Goal: Task Accomplishment & Management: Manage account settings

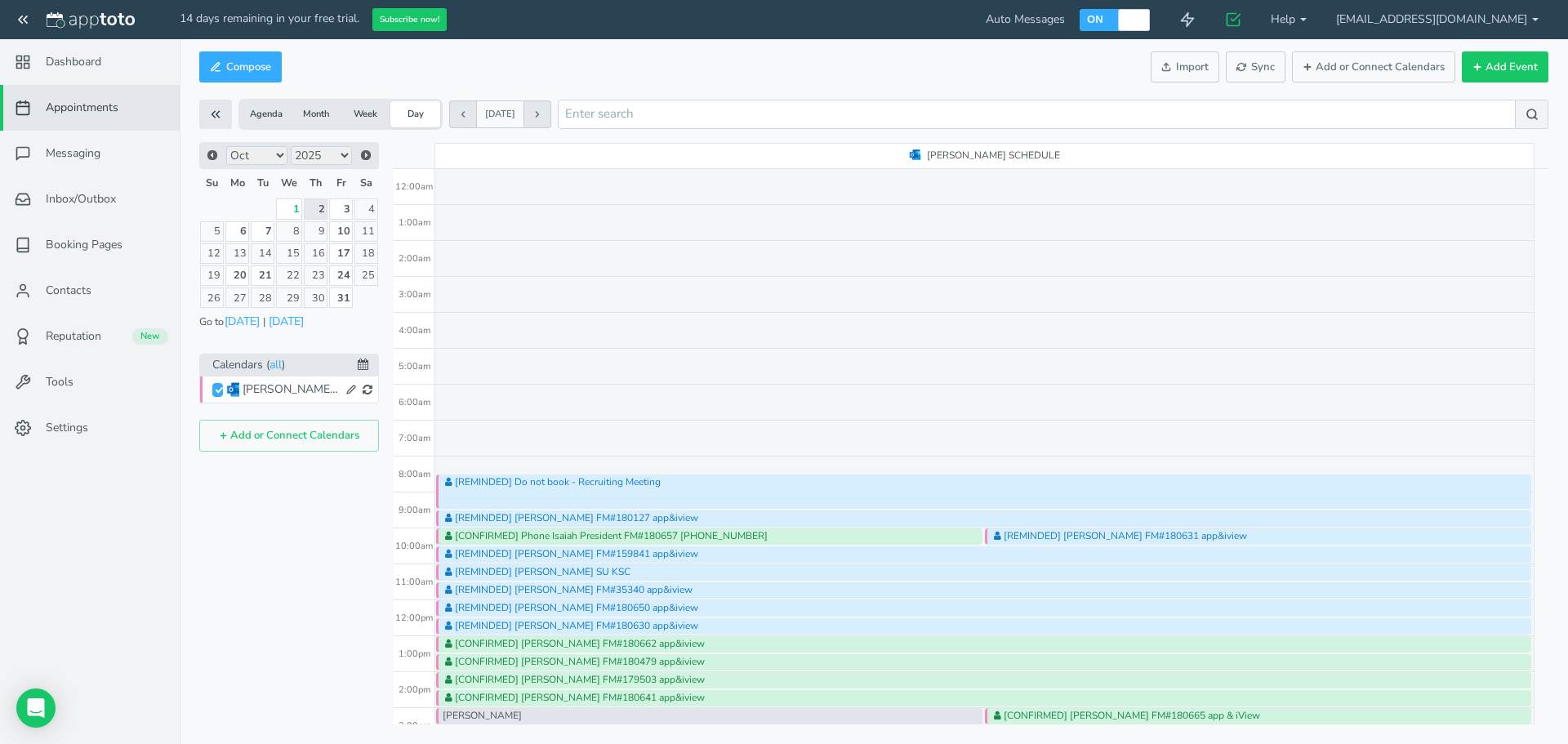
scroll to position [288, 0]
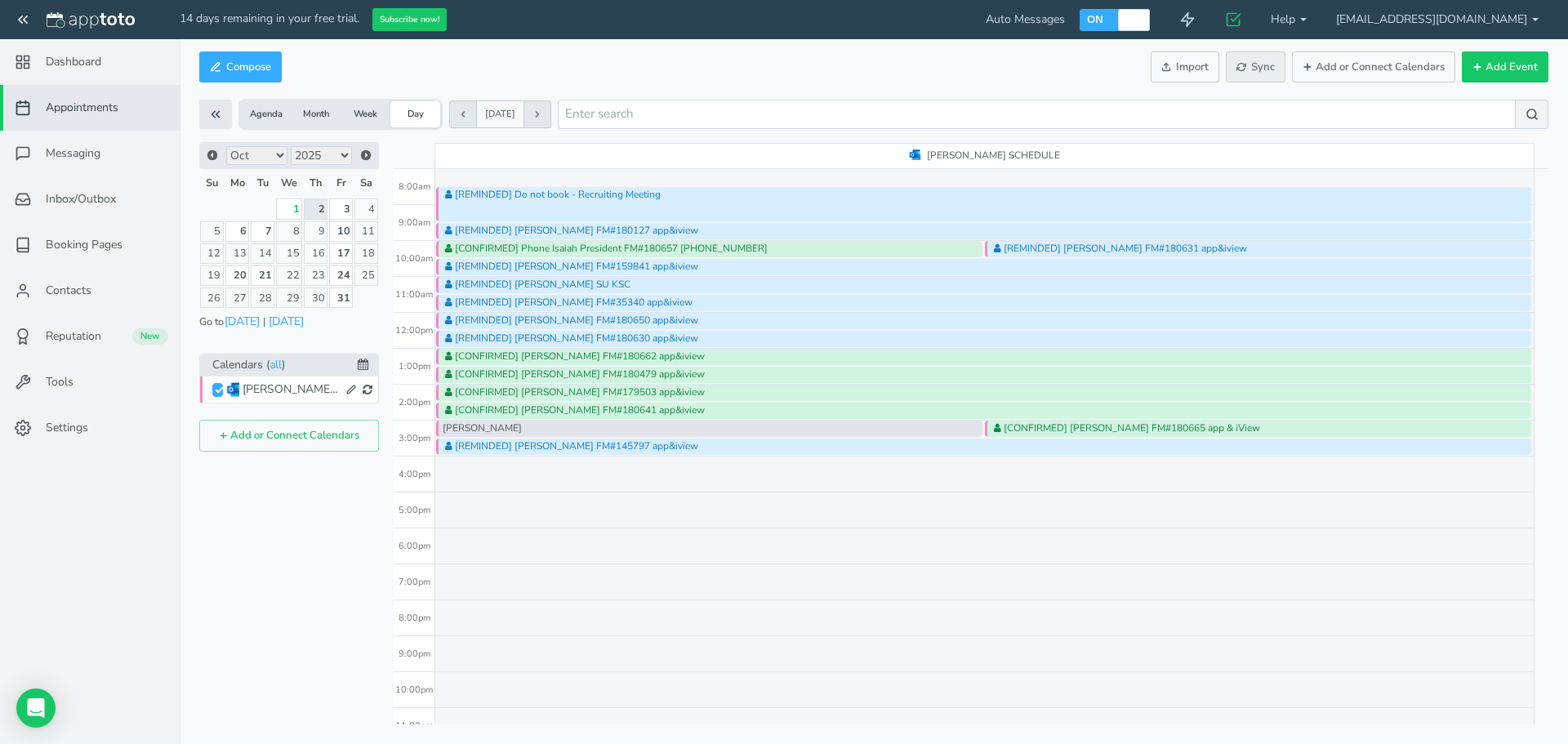
click at [1255, 72] on span "Sync" at bounding box center [1255, 66] width 39 height 15
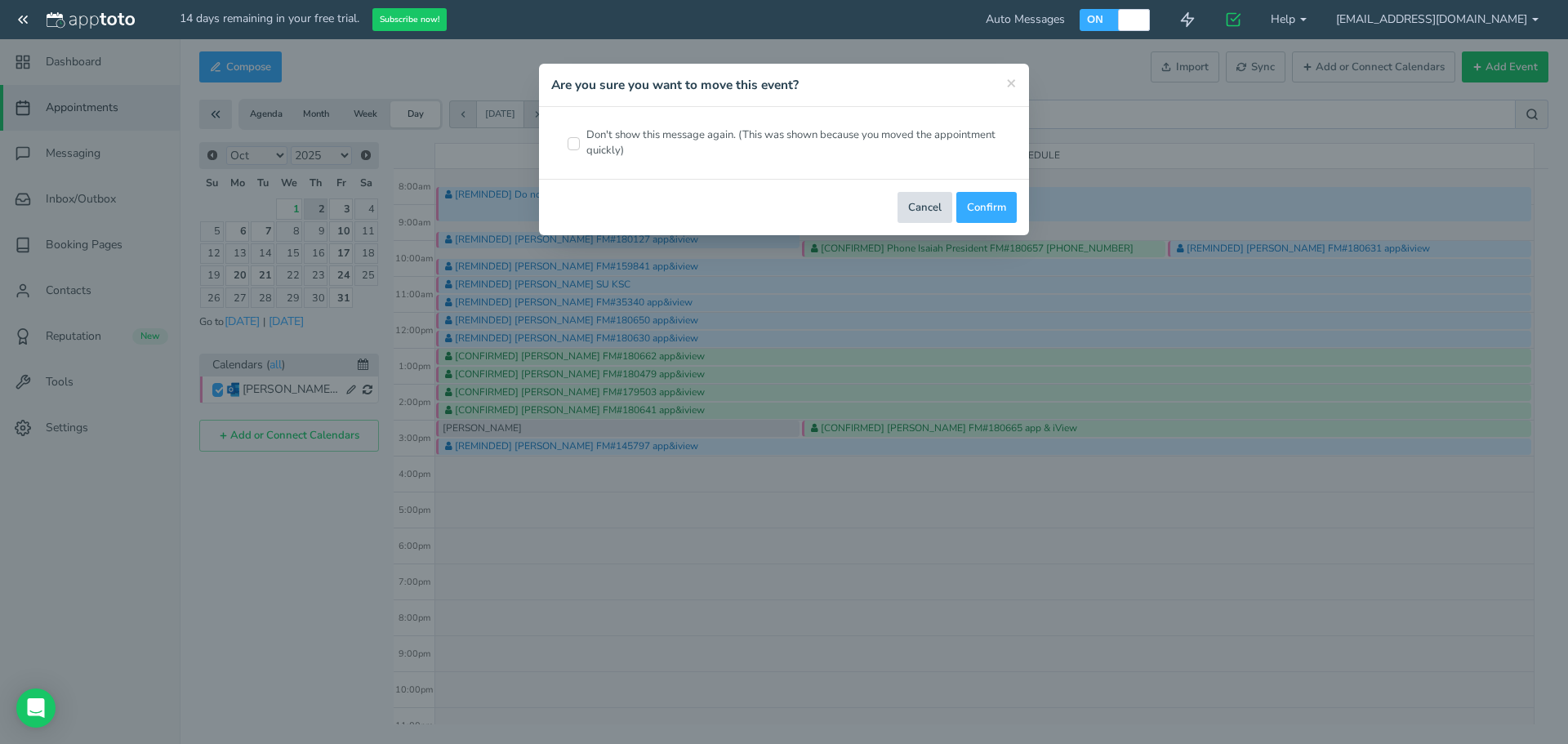
click at [931, 208] on button "Cancel" at bounding box center [924, 208] width 55 height 31
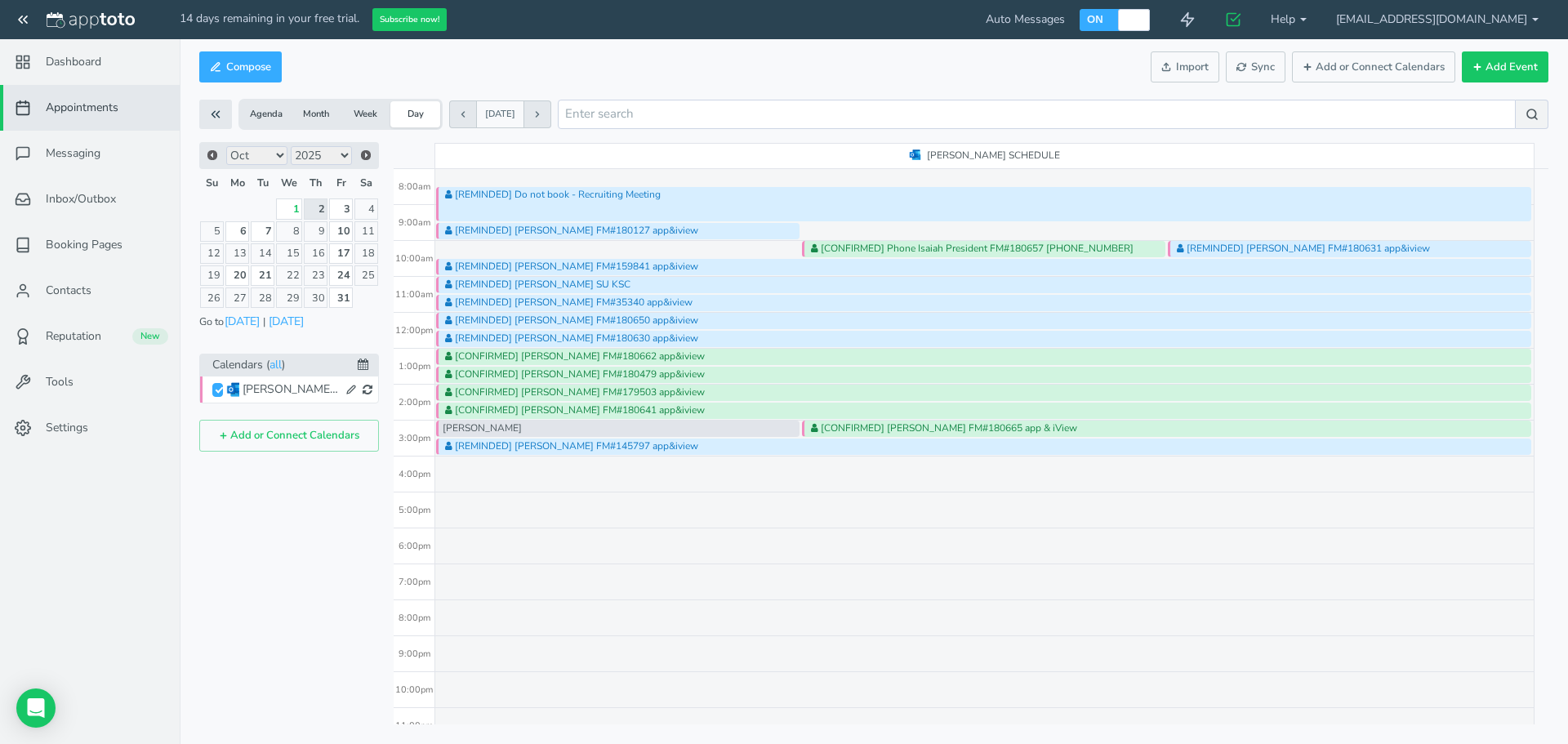
click at [1257, 82] on button "Sync" at bounding box center [1255, 66] width 59 height 31
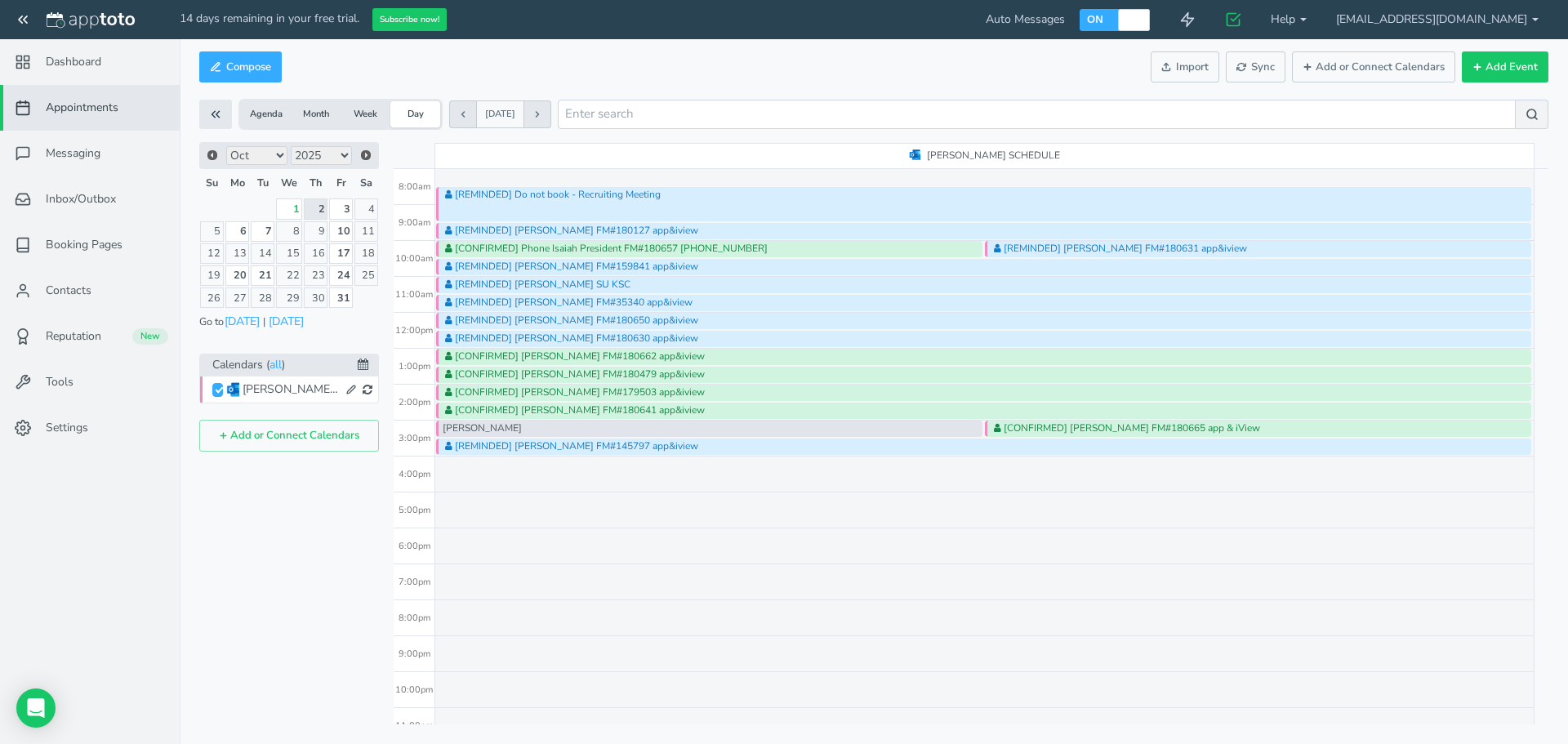
click at [526, 236] on div at bounding box center [982, 236] width 1091 height 4
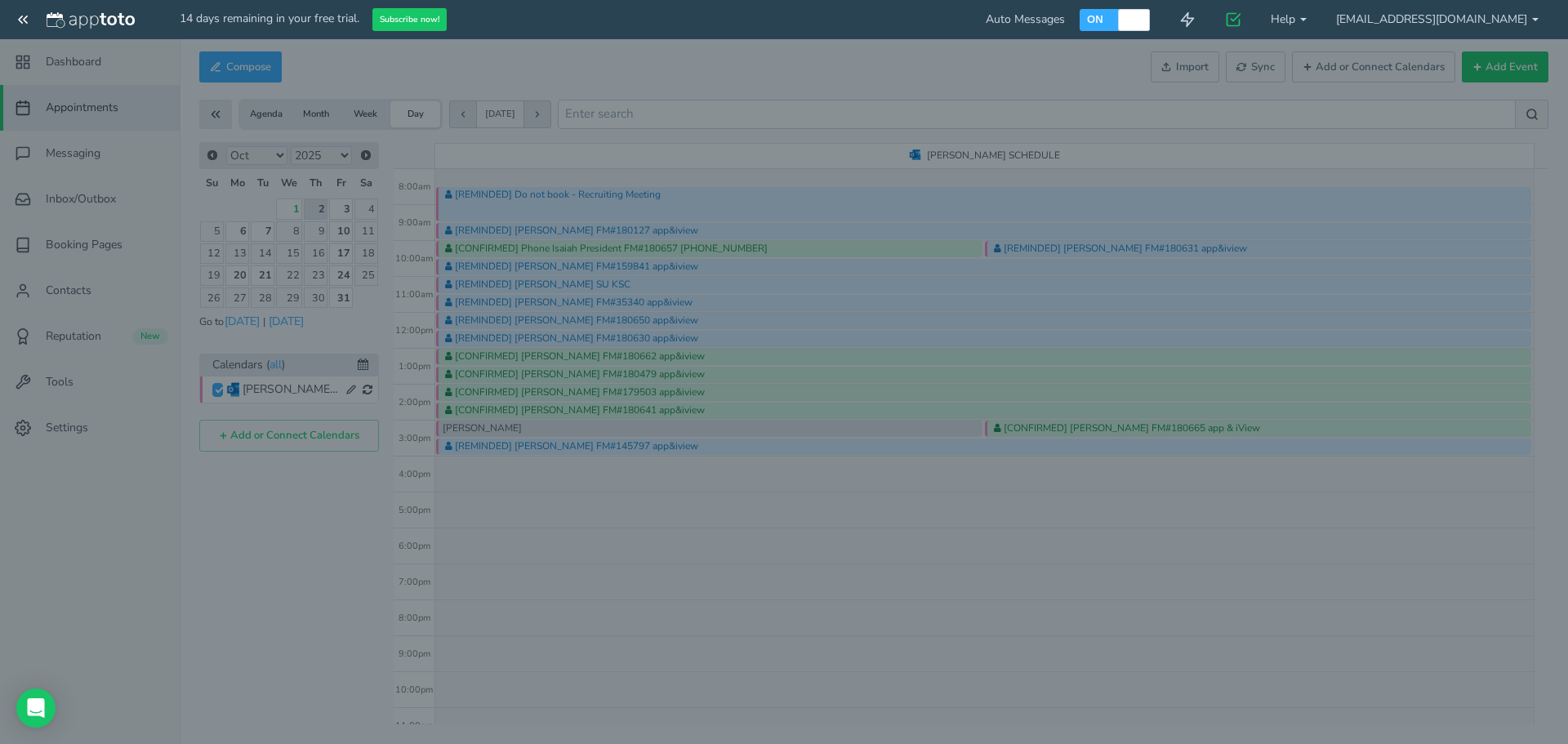
click at [526, 236] on body "14 days remaining in your free trial. Subscribe now! Auto Messages OFF ON 0 Get…" at bounding box center [784, 372] width 1568 height 744
type input "[REMINDED] [PERSON_NAME] FM#180127 app&iview"
type input "9:30am"
type input "10:00am"
type textarea "---------------- APPTOTO FOOTER ---------------------- Link: [URL][DOMAIN_NAME]…"
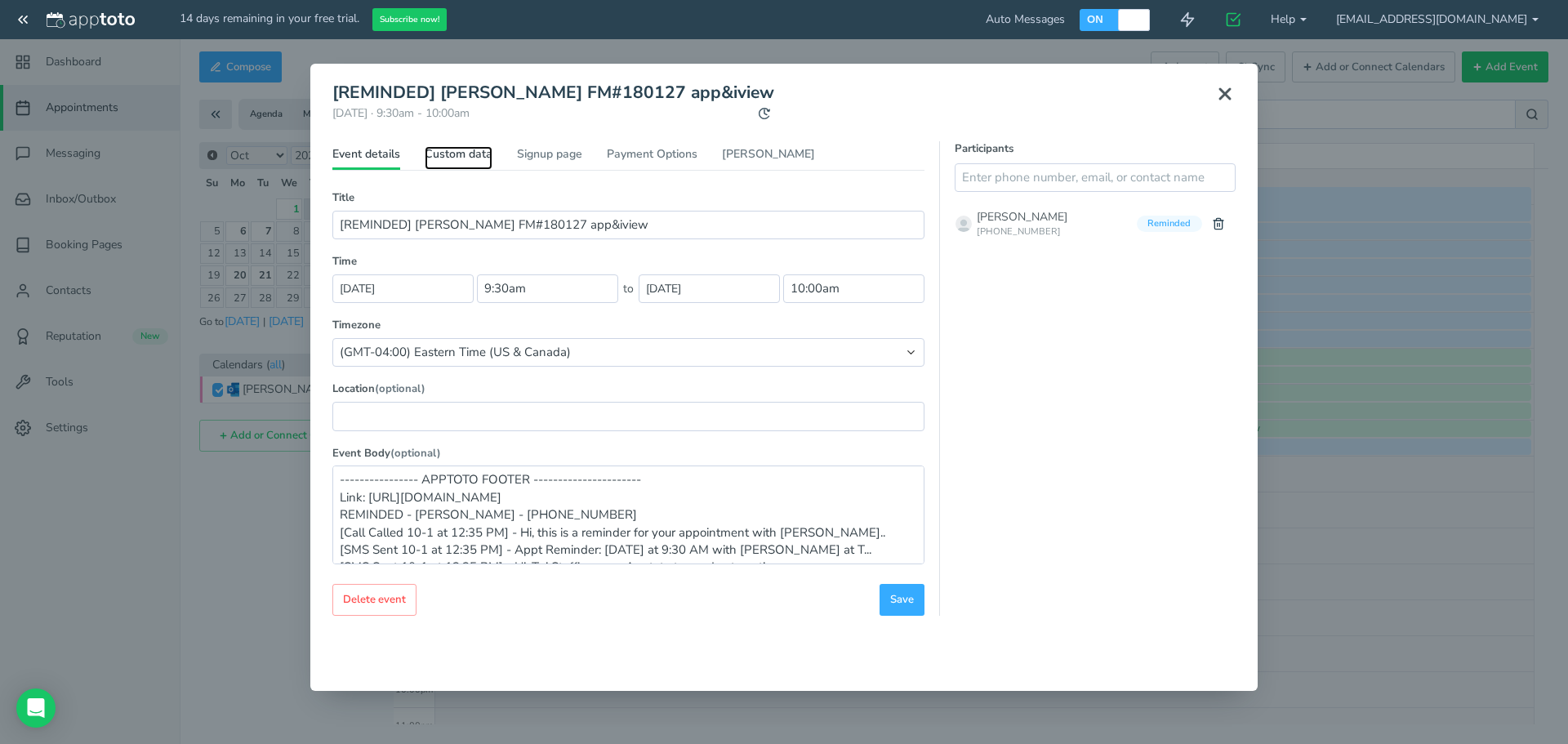
click at [466, 158] on link "Custom data" at bounding box center [458, 158] width 67 height 23
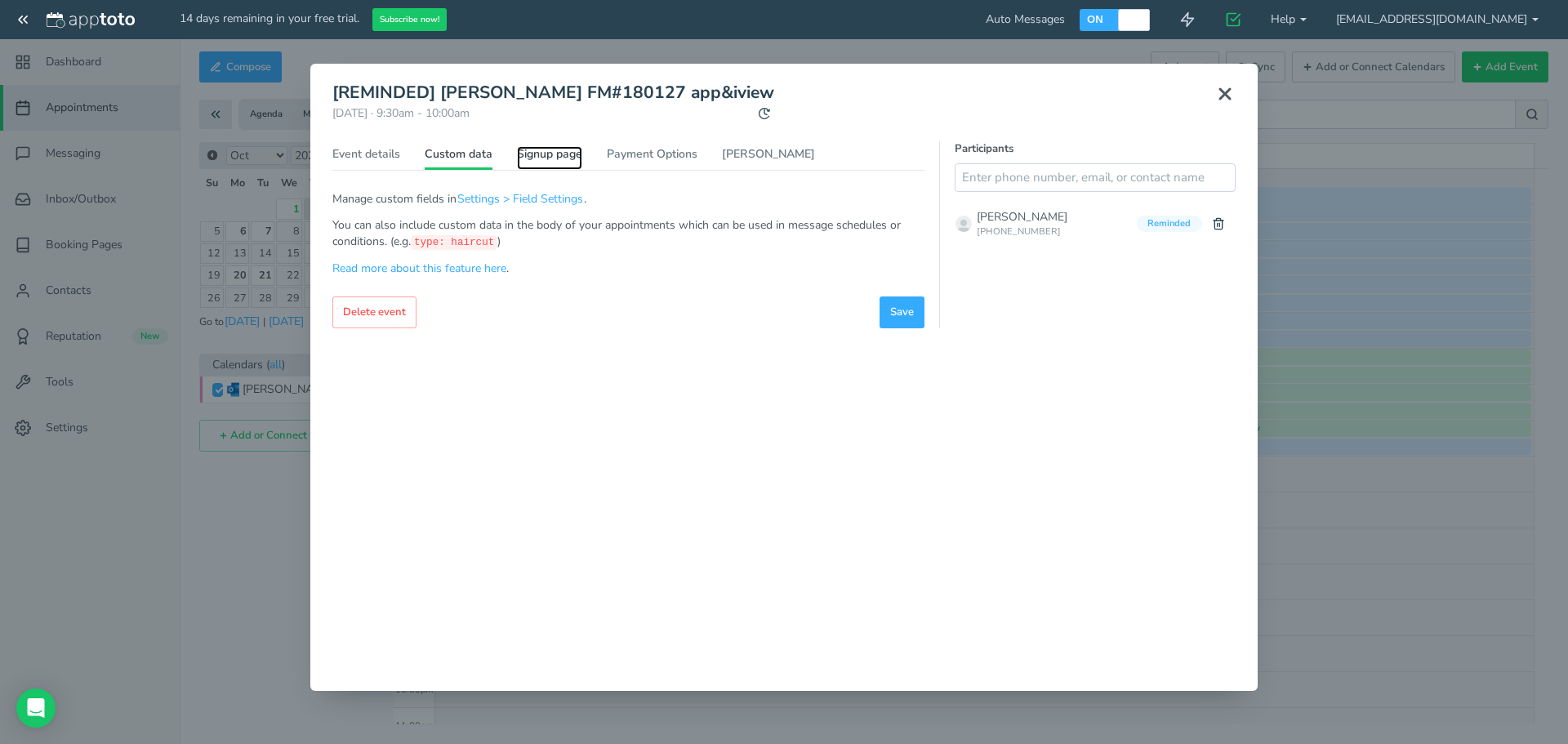
click at [542, 155] on link "Signup page" at bounding box center [550, 158] width 66 height 23
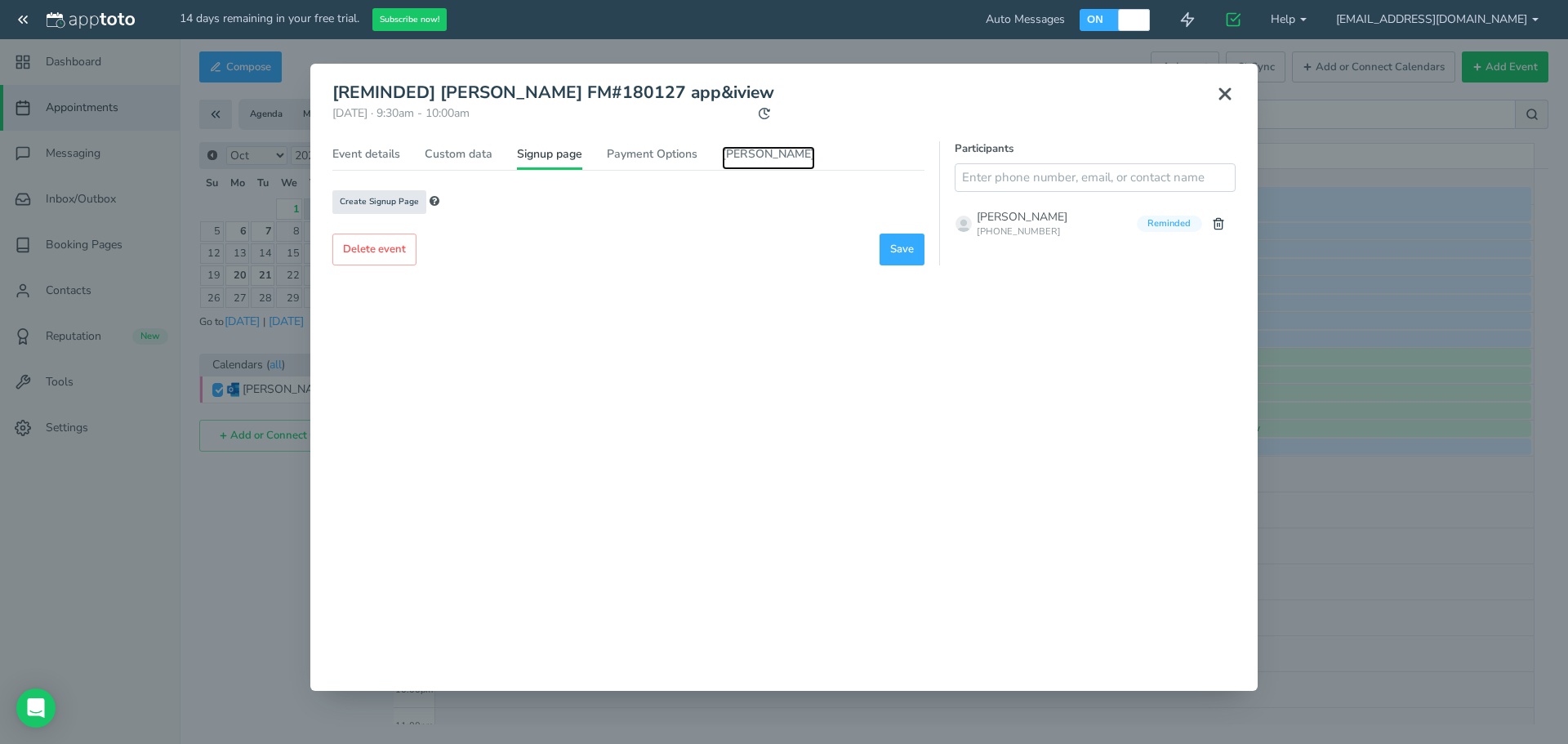
drag, startPoint x: 734, startPoint y: 155, endPoint x: 706, endPoint y: 156, distance: 28.0
click at [734, 155] on link "[PERSON_NAME]" at bounding box center [769, 158] width 93 height 23
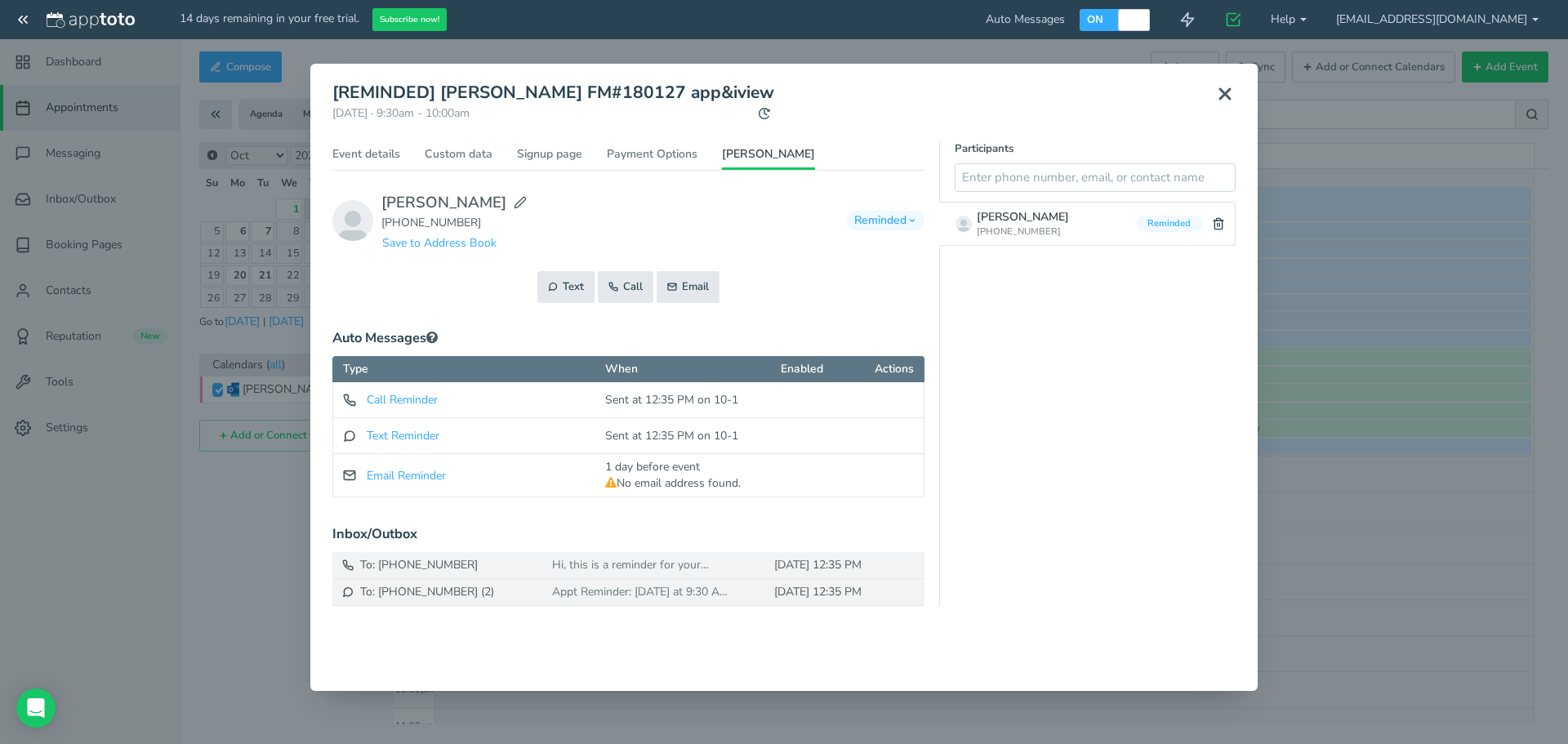
click at [899, 225] on span "Reminded" at bounding box center [885, 221] width 78 height 20
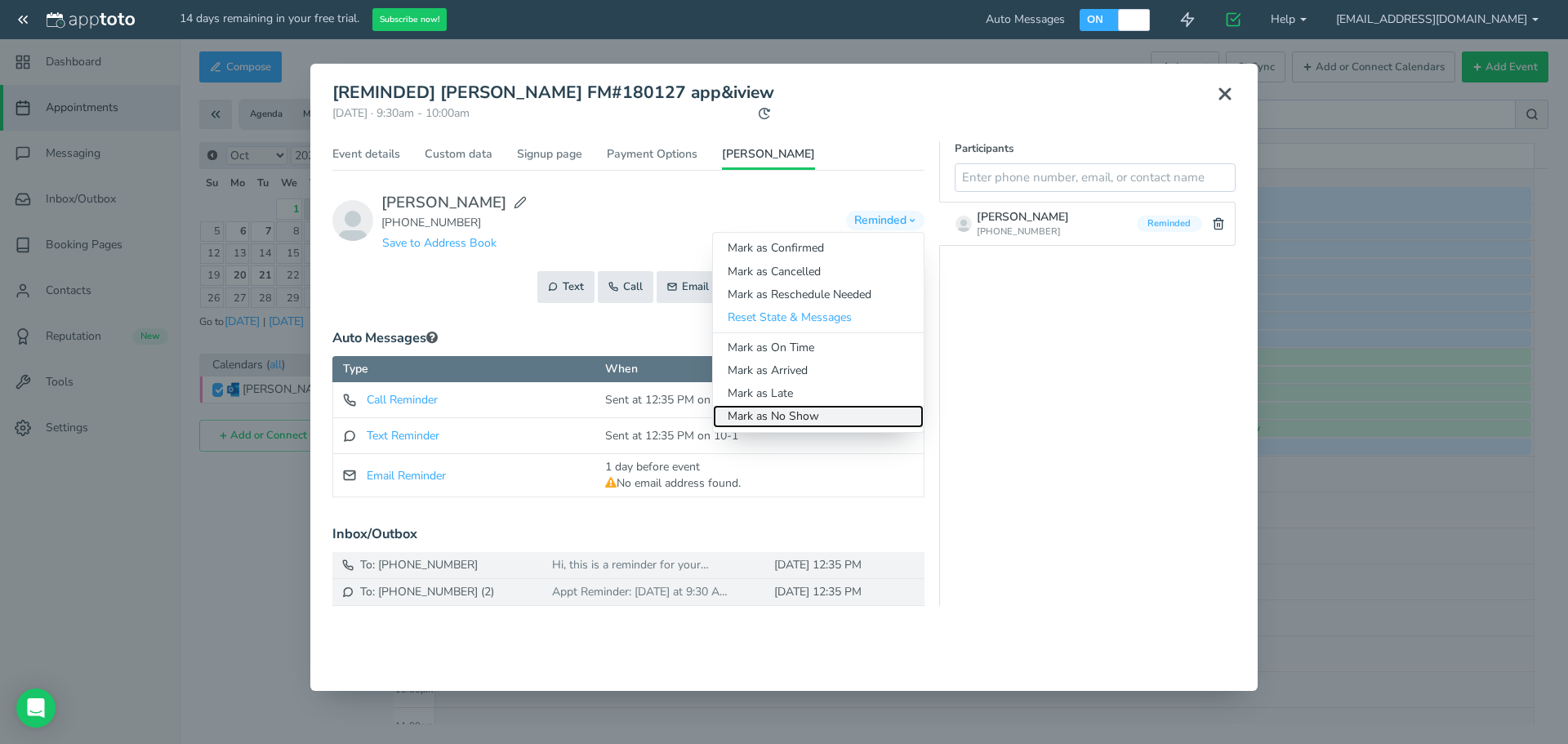
click at [820, 422] on link "Mark as No Show" at bounding box center [818, 416] width 211 height 22
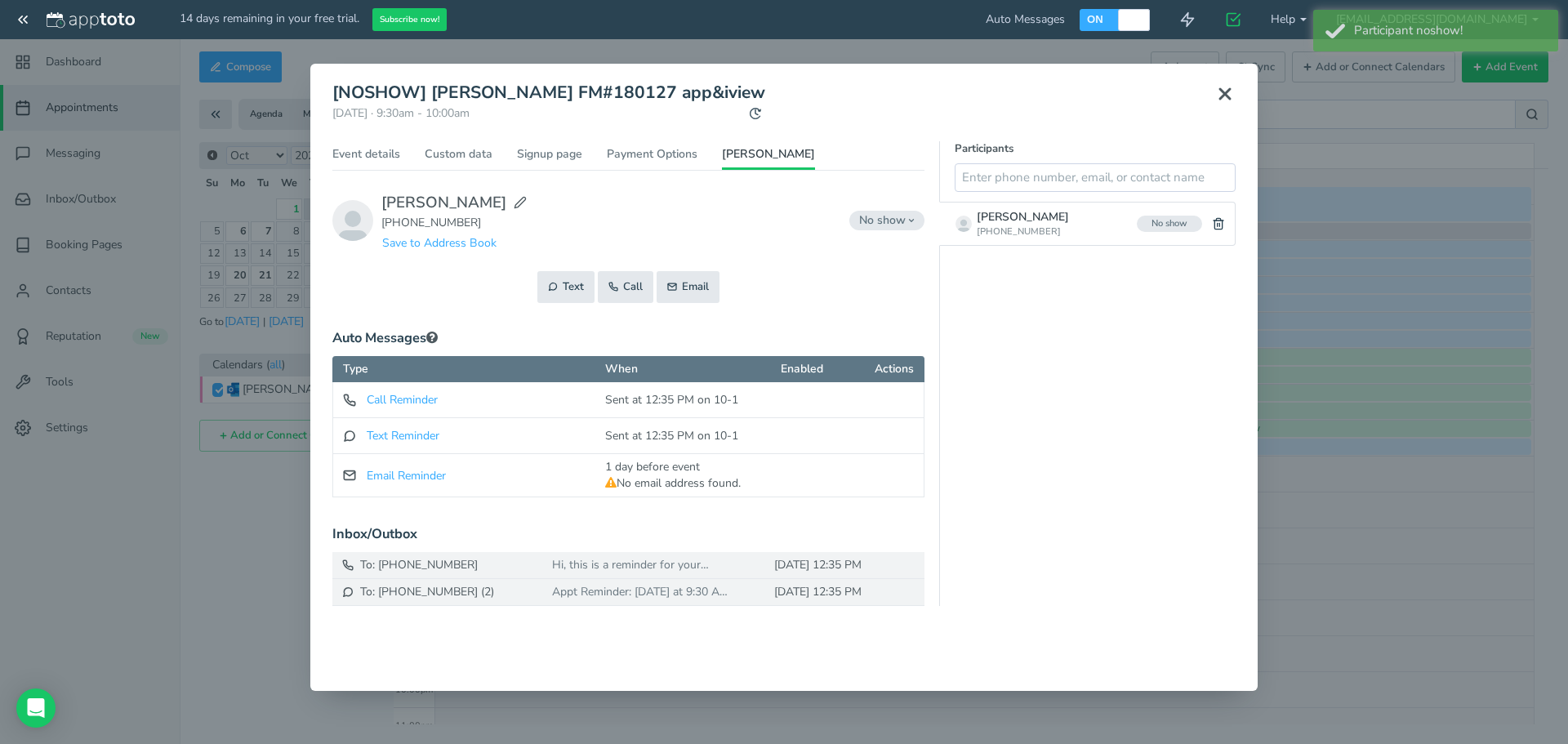
click at [1221, 97] on use at bounding box center [1224, 93] width 10 height 10
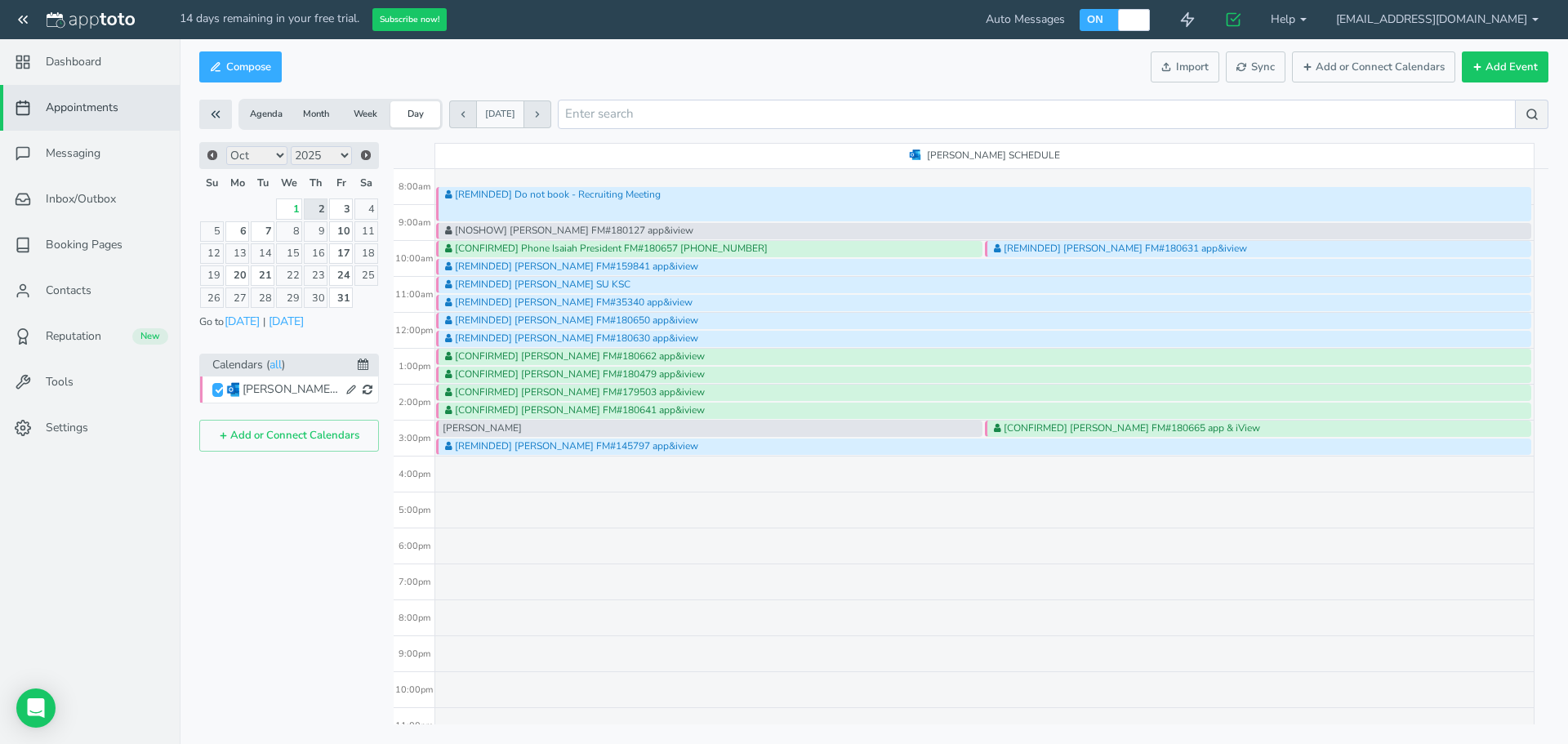
click at [1267, 73] on span "Sync" at bounding box center [1255, 66] width 39 height 15
click at [1194, 22] on use at bounding box center [1188, 20] width 13 height 13
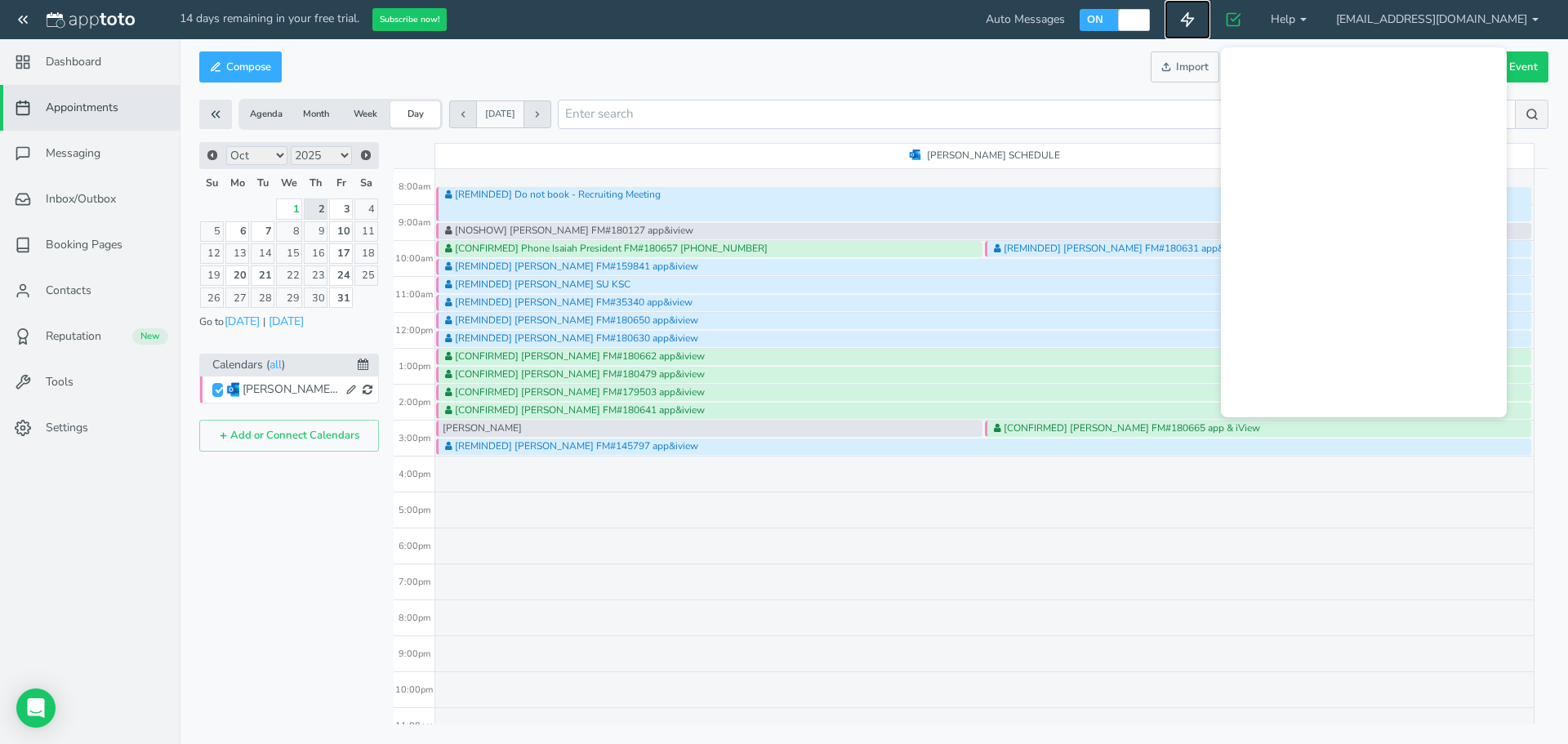
click at [1195, 23] on icon at bounding box center [1187, 20] width 16 height 16
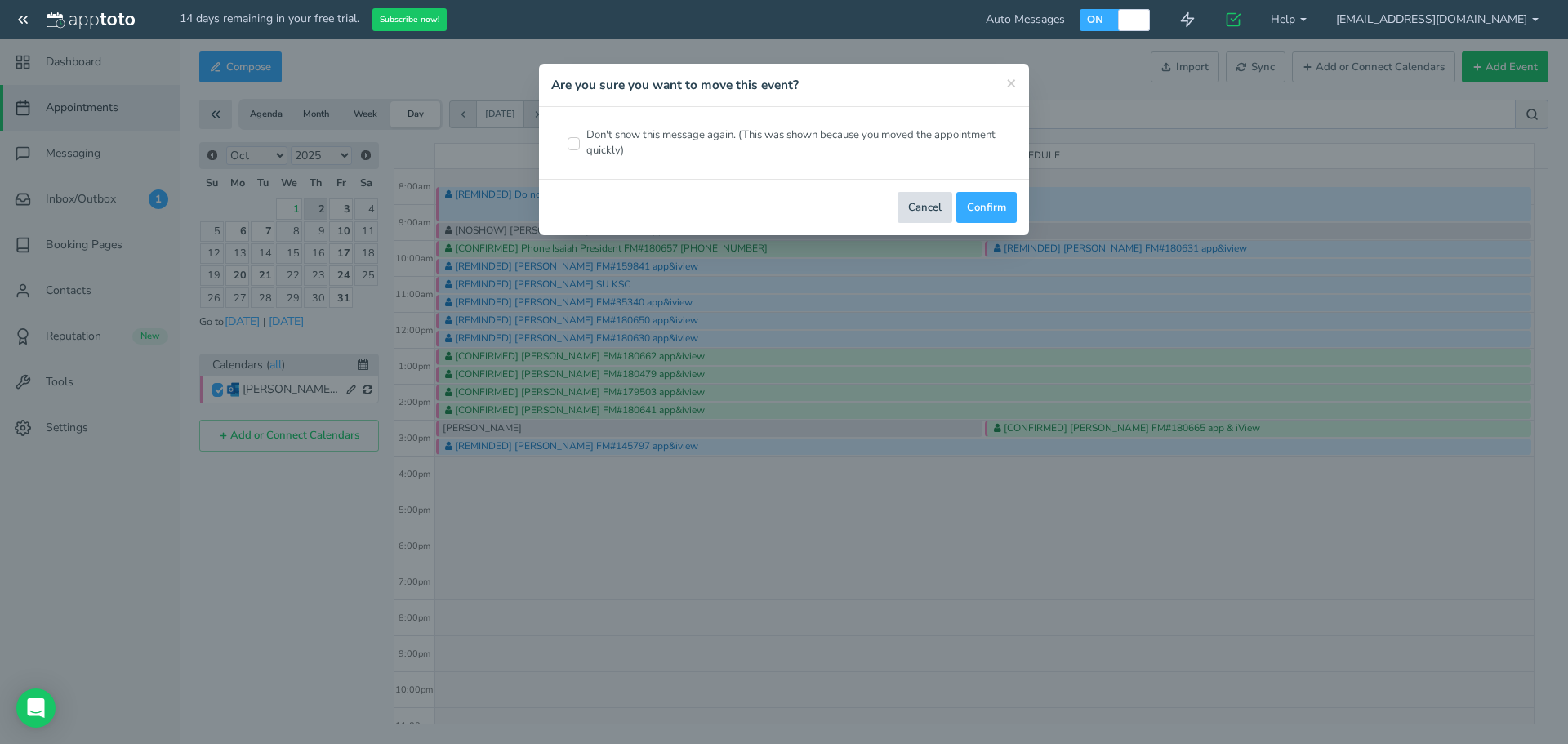
click at [926, 213] on button "Cancel" at bounding box center [924, 208] width 55 height 31
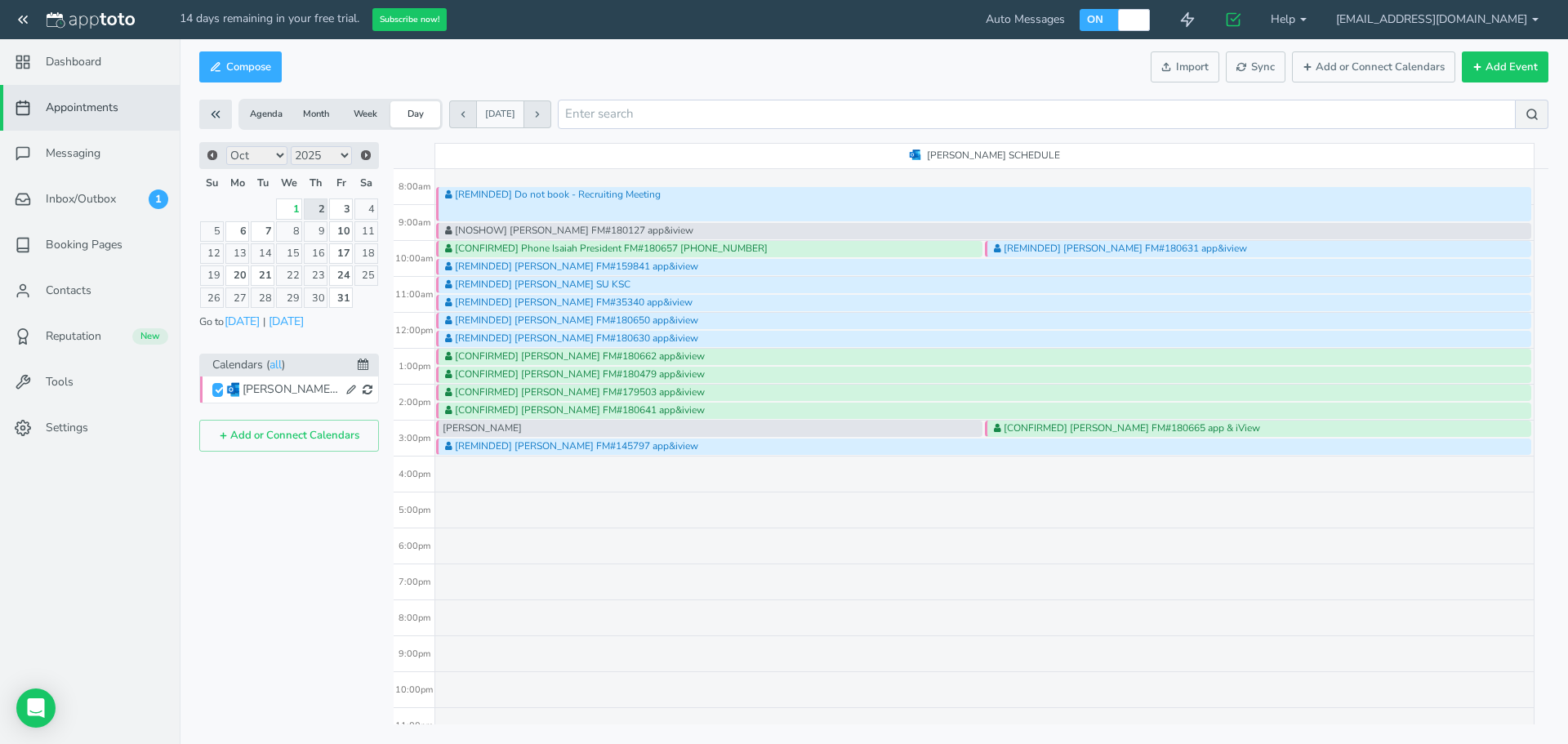
click at [640, 266] on div "[REMINDED] [PERSON_NAME] FM#159841 app&iview" at bounding box center [983, 267] width 1095 height 16
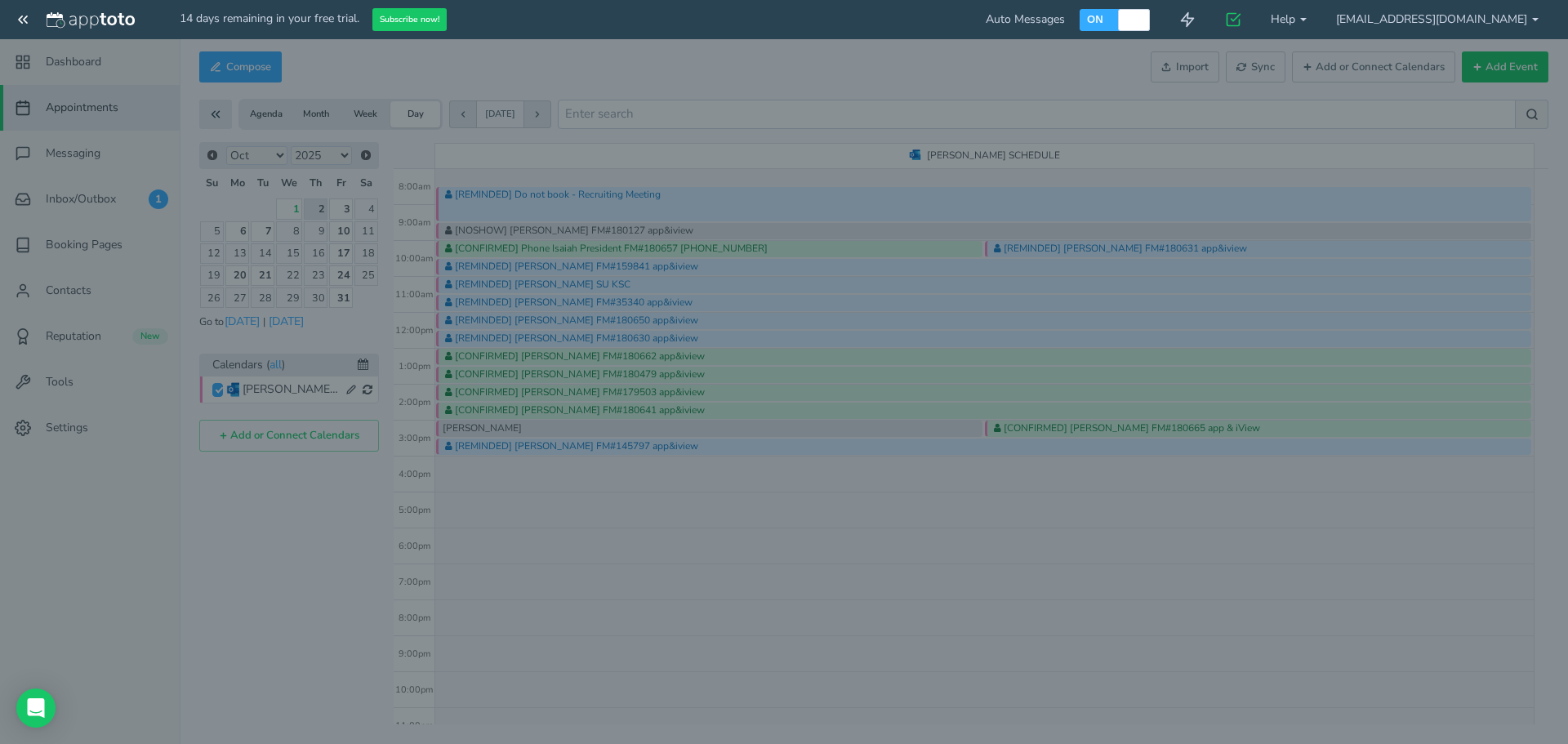
click at [640, 266] on body "14 days remaining in your free trial. Subscribe now! Auto Messages OFF ON 0 Get…" at bounding box center [784, 372] width 1568 height 744
type input "[REMINDED] [PERSON_NAME] FM#159841 app&iview"
type input "10:30am"
type input "11:00am"
type textarea "---------------- APPTOTO FOOTER ---------------------- Link: [URL][DOMAIN_NAME]…"
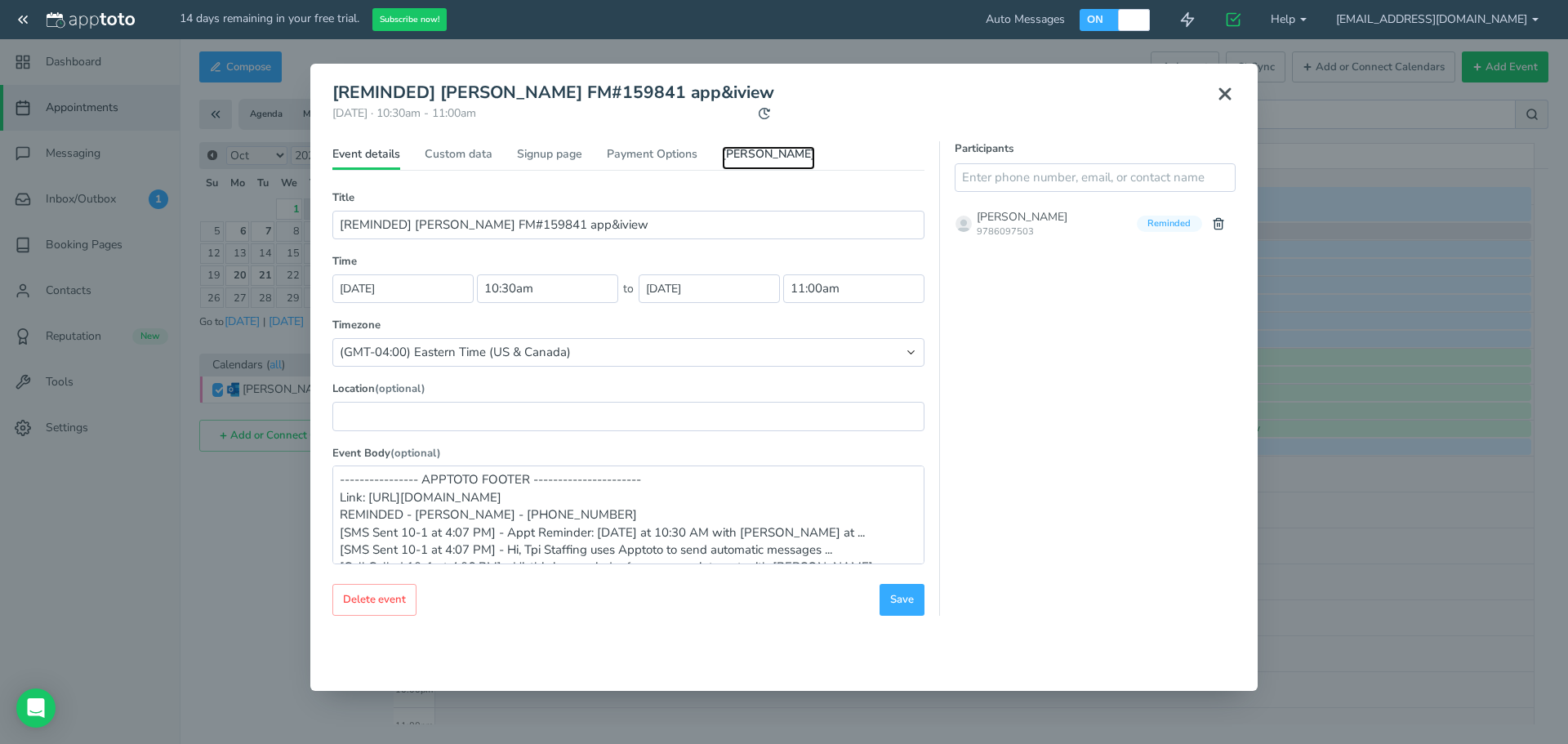
click at [743, 156] on link "[PERSON_NAME]" at bounding box center [769, 158] width 93 height 23
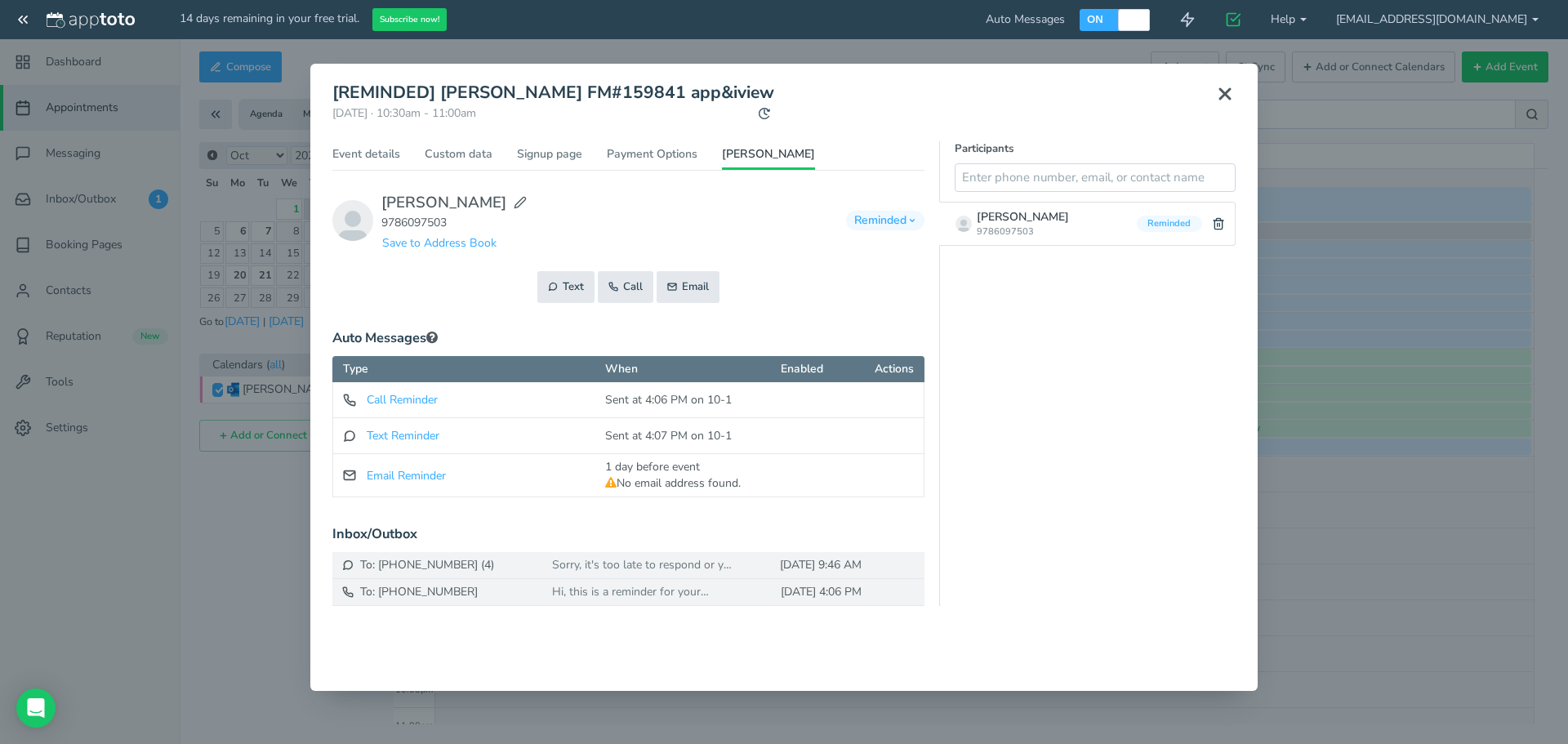
click at [910, 223] on icon "button" at bounding box center [912, 220] width 8 height 8
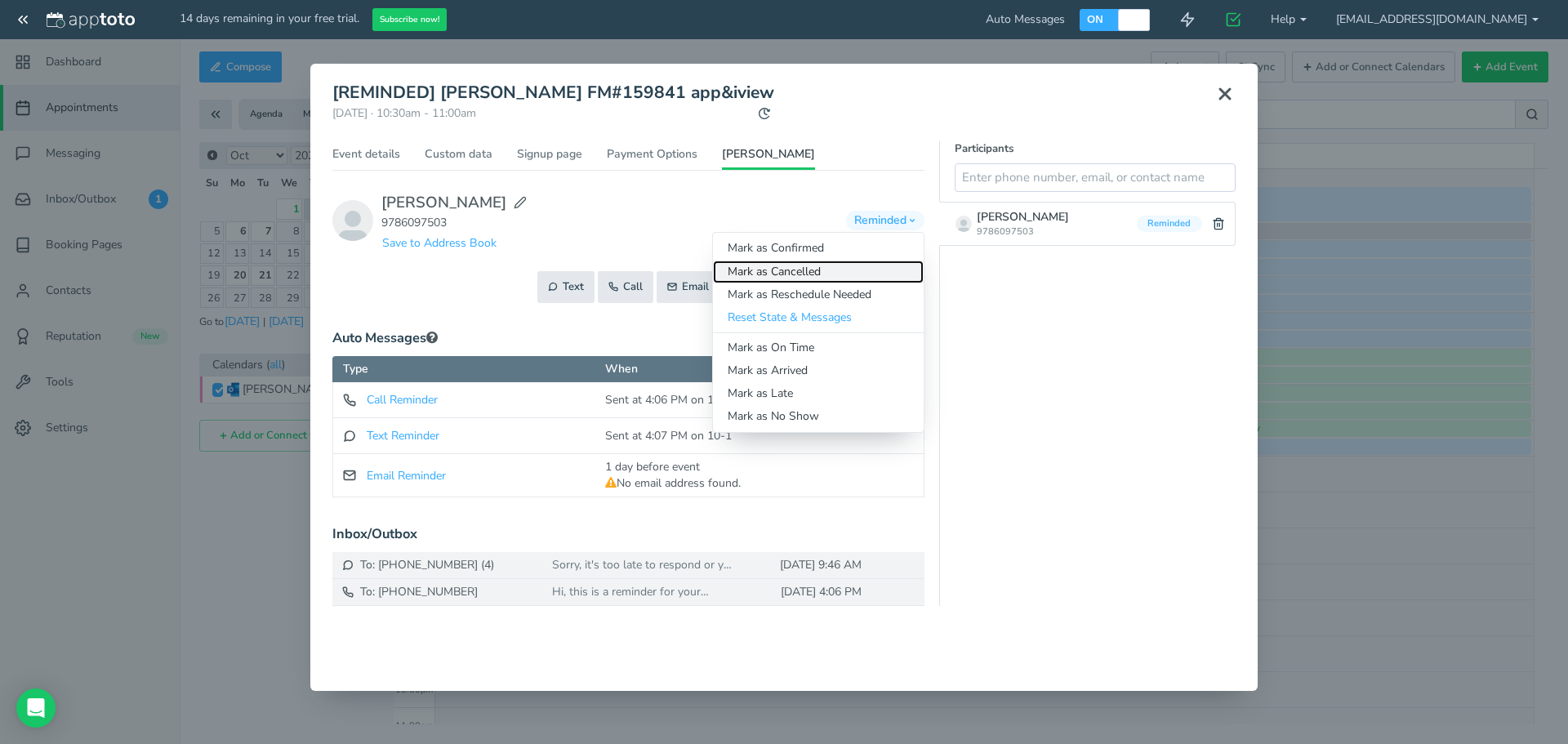
click at [790, 276] on link "Mark as Cancelled" at bounding box center [818, 271] width 211 height 22
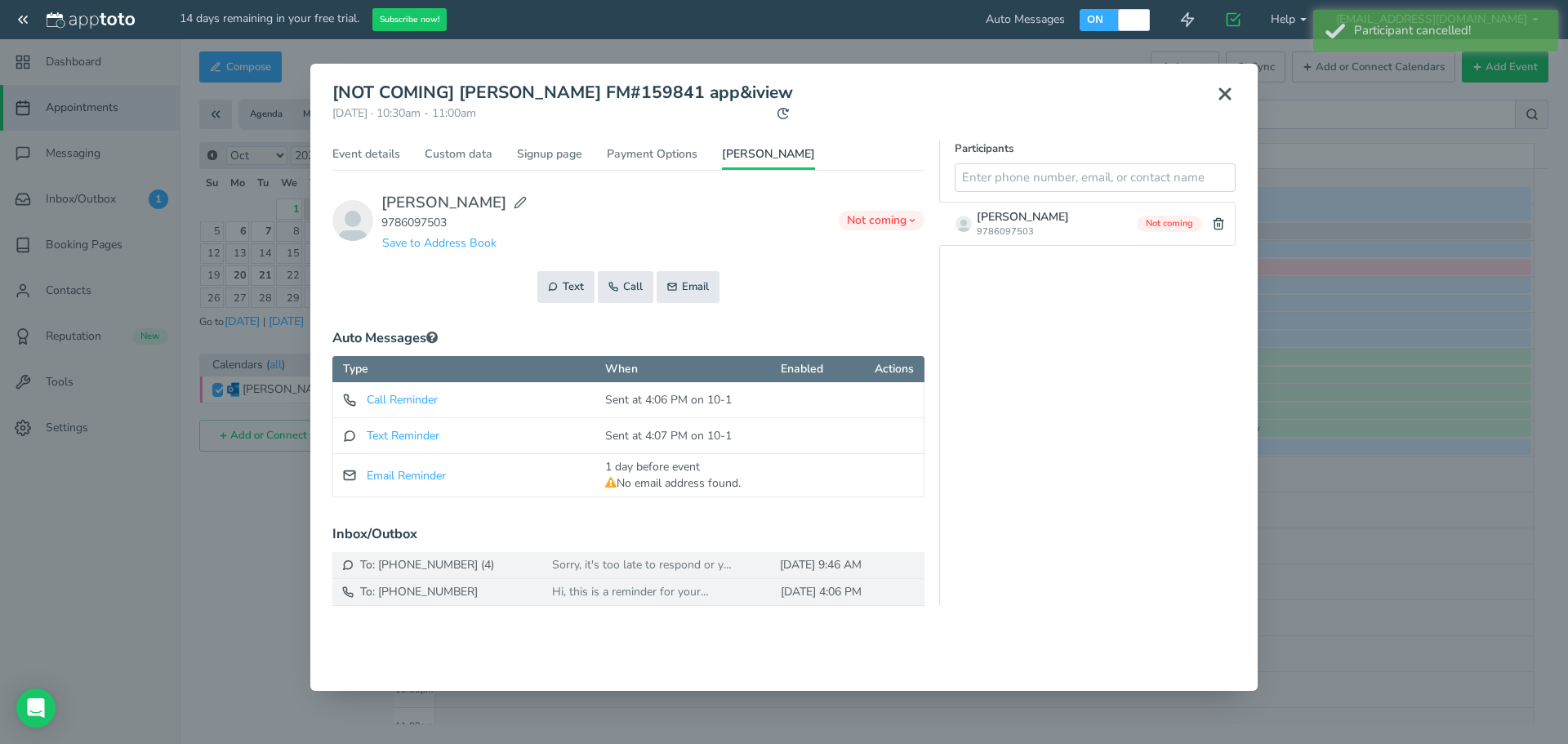
click at [1228, 105] on button at bounding box center [1224, 94] width 40 height 36
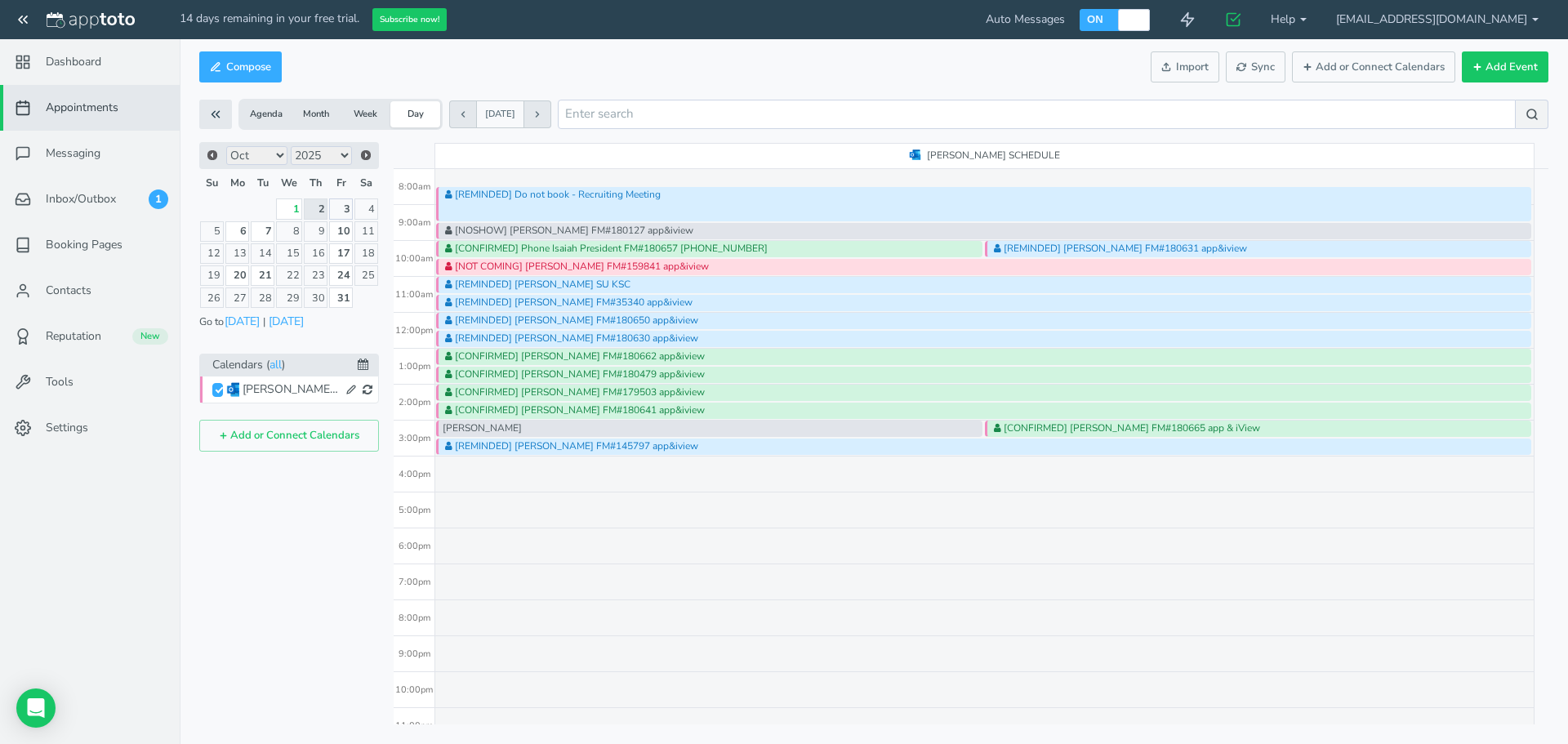
click at [338, 208] on link "3" at bounding box center [340, 208] width 23 height 21
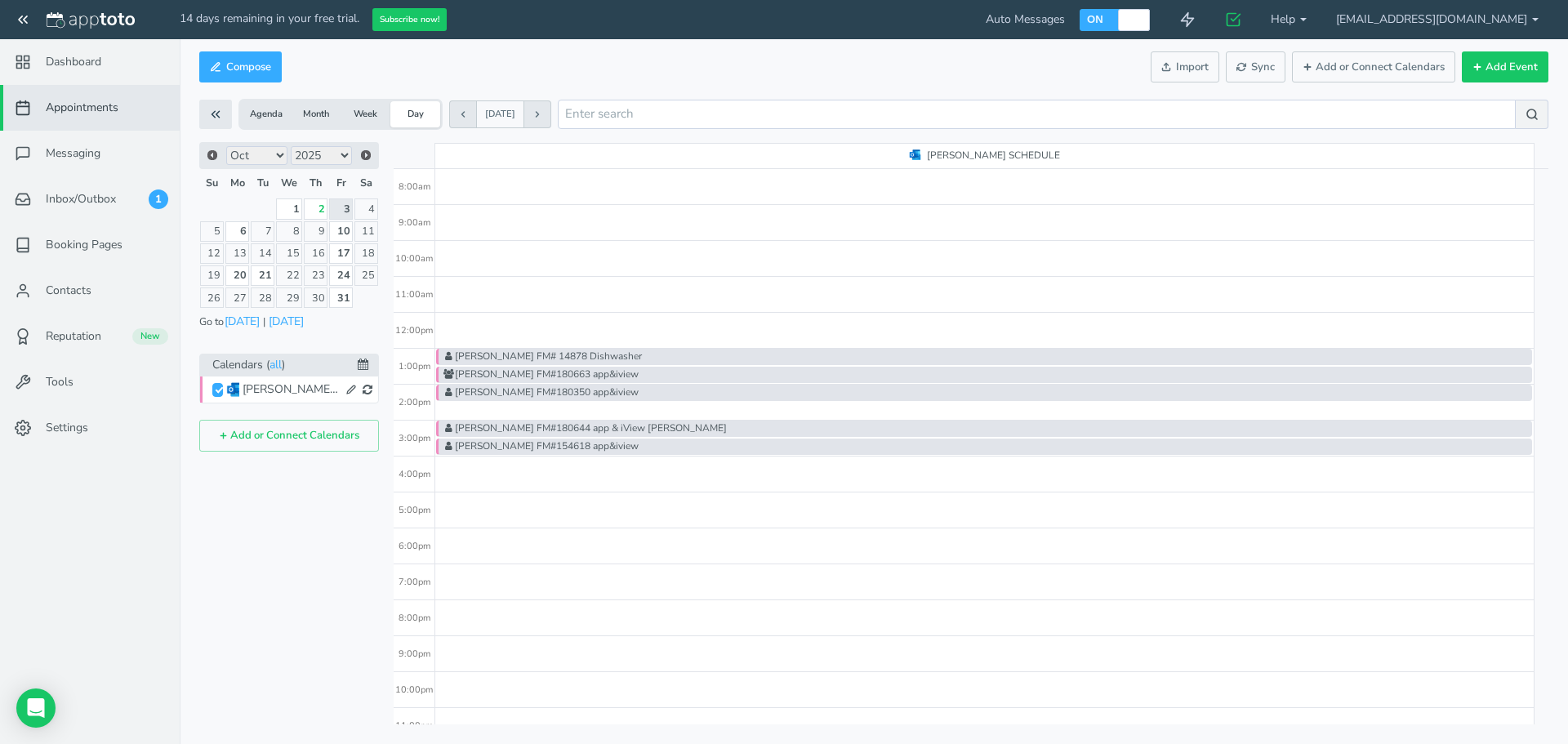
click at [498, 325] on div "[PERSON_NAME] FM# 14878 Dishwasher [PERSON_NAME] FM#180663 app&iview [PERSON_NA…" at bounding box center [985, 313] width 1099 height 863
click at [499, 324] on div "[PERSON_NAME] FM# 14878 Dishwasher [PERSON_NAME] FM#180663 app&iview [PERSON_NA…" at bounding box center [985, 313] width 1099 height 863
type input "[DATE]"
type input "12:15pm"
type input "[DATE]"
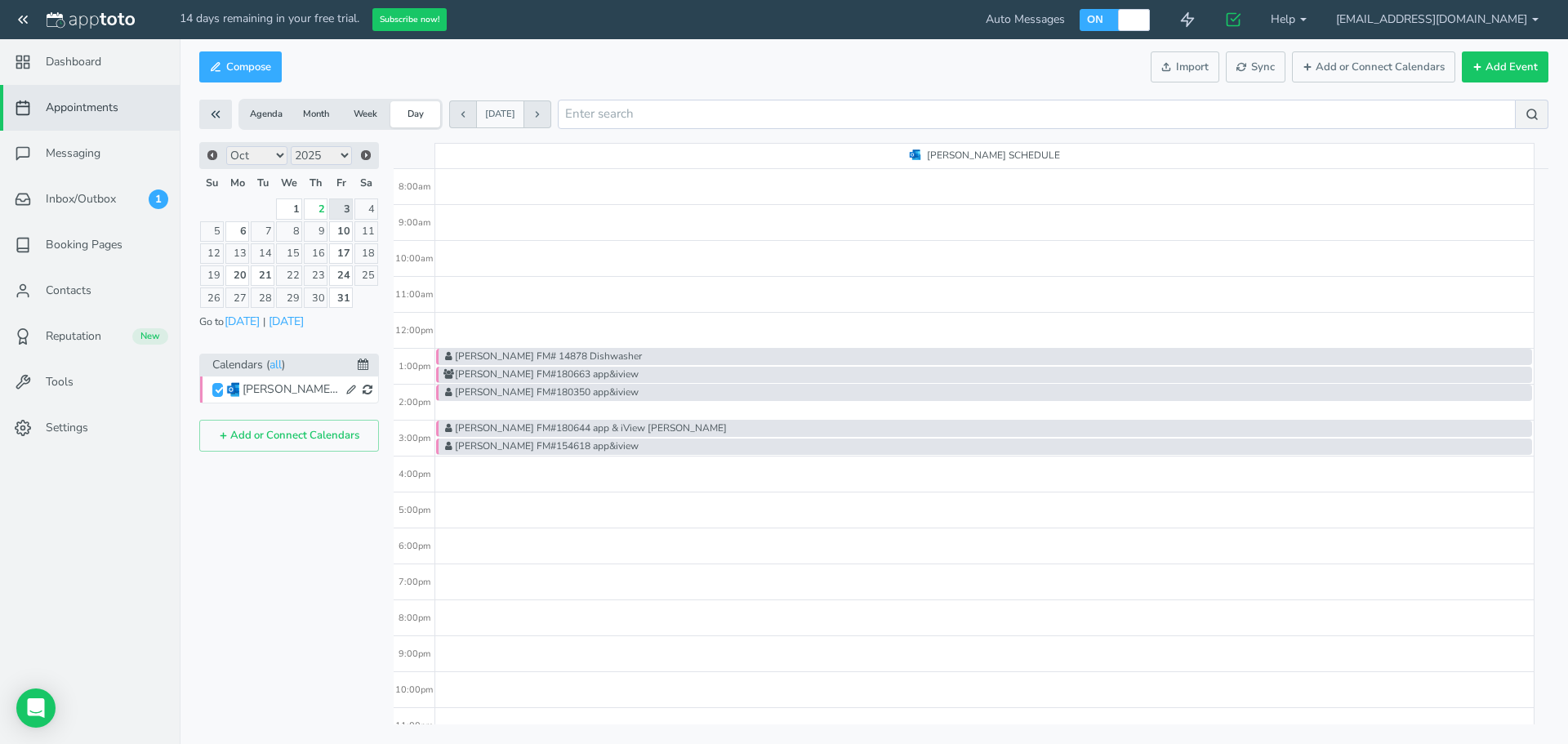
type input "12:30pm"
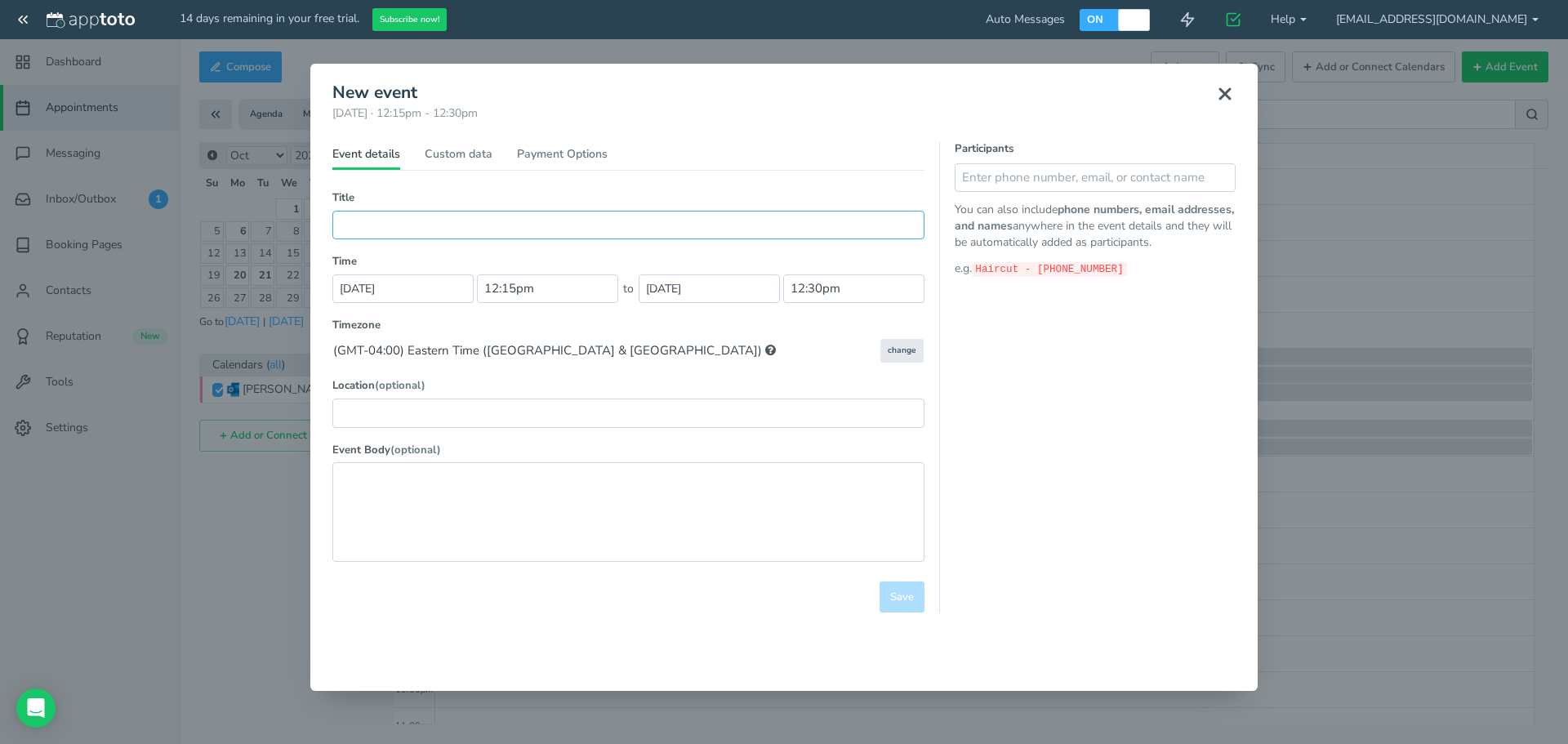
click at [553, 215] on input "text" at bounding box center [628, 226] width 592 height 29
click at [535, 225] on input "text" at bounding box center [628, 226] width 592 height 29
click at [495, 227] on input "text" at bounding box center [628, 226] width 592 height 29
click at [512, 222] on input "[PERSON_NAME] FM#" at bounding box center [628, 226] width 592 height 29
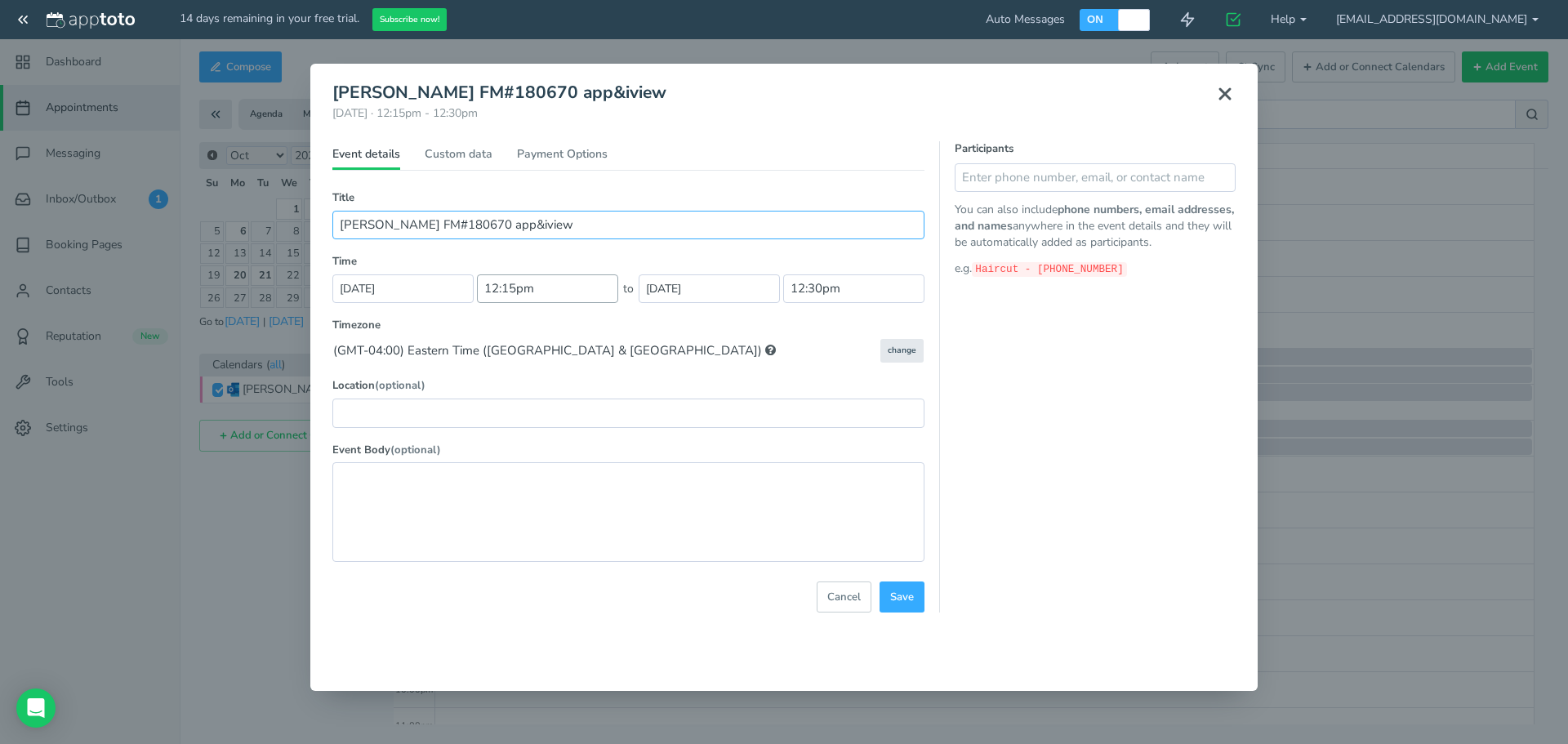
type input "[PERSON_NAME] FM#180670 app&iview"
click at [524, 292] on input "12:15pm" at bounding box center [547, 288] width 141 height 29
click at [499, 381] on li "12:00 pm" at bounding box center [514, 379] width 72 height 13
type input "12:00 pm"
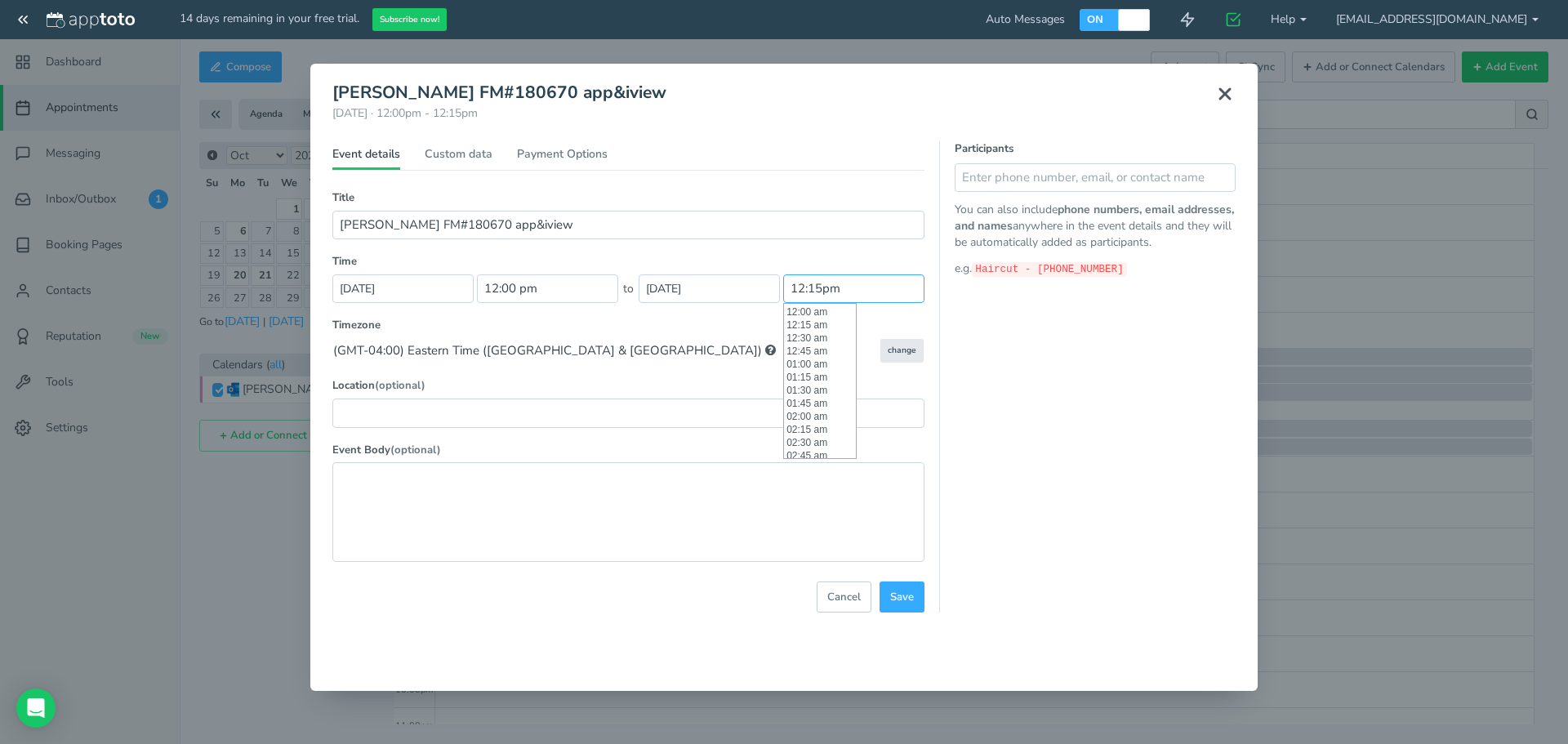
click at [818, 284] on input "12:15pm" at bounding box center [853, 288] width 141 height 29
click at [801, 330] on li "12:30 pm" at bounding box center [820, 323] width 72 height 13
type input "12:30 pm"
click at [994, 184] on input "text" at bounding box center [1095, 178] width 281 height 29
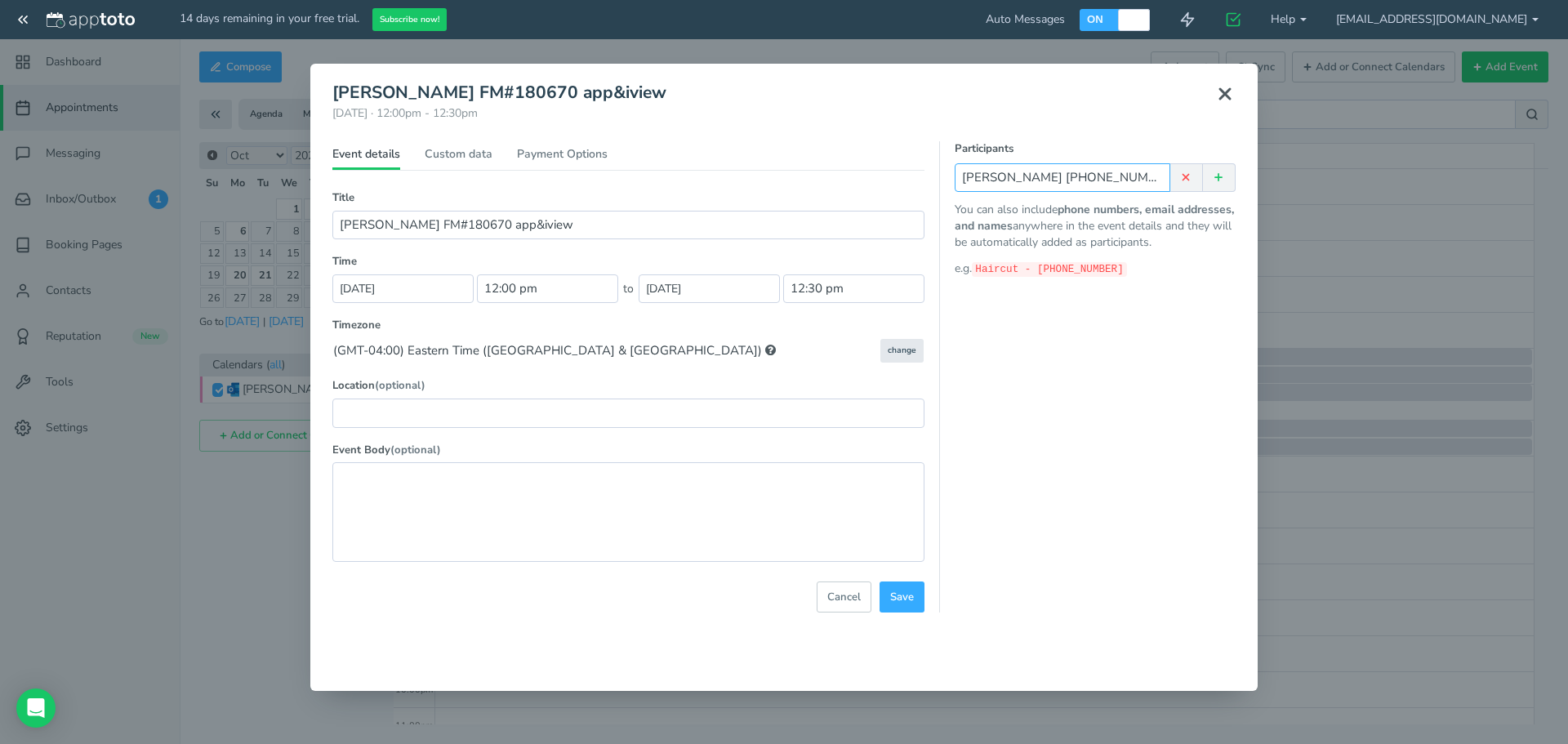
type input "[PERSON_NAME] [PHONE_NUMBER]"
click at [1228, 183] on button at bounding box center [1219, 178] width 32 height 29
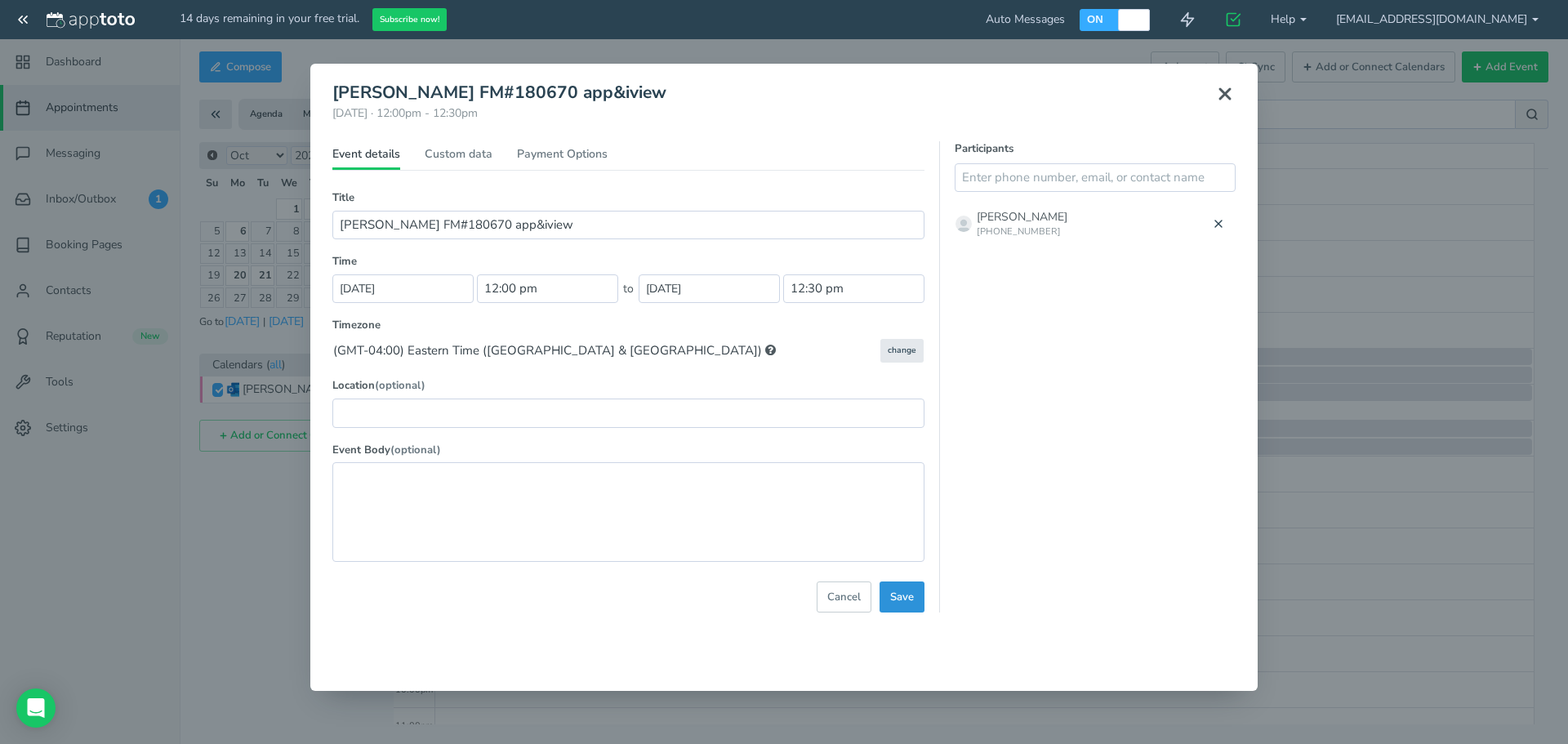
click at [901, 602] on span "Save" at bounding box center [902, 597] width 23 height 15
select select "string:America/New_York"
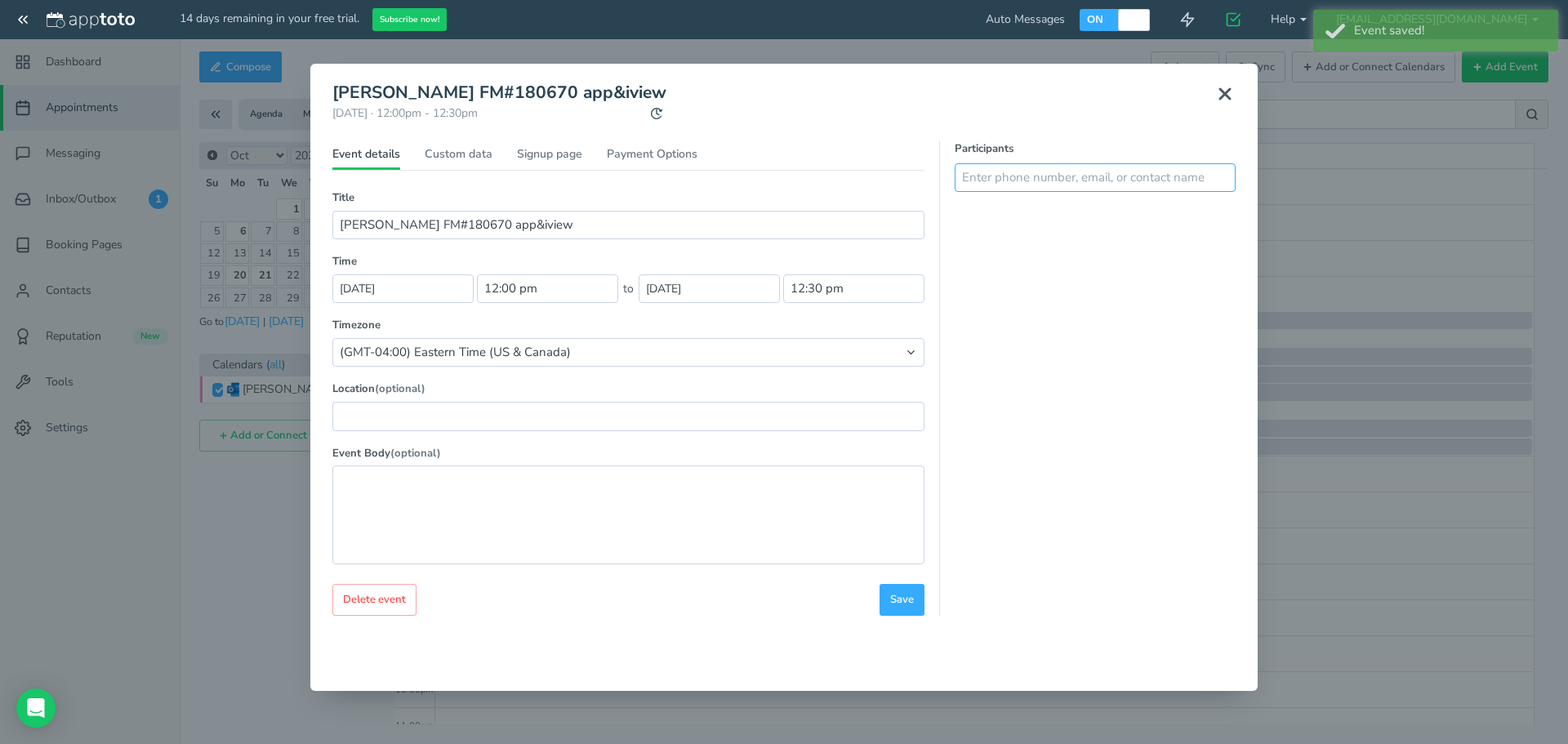
click at [1035, 182] on input "text" at bounding box center [1095, 178] width 281 height 29
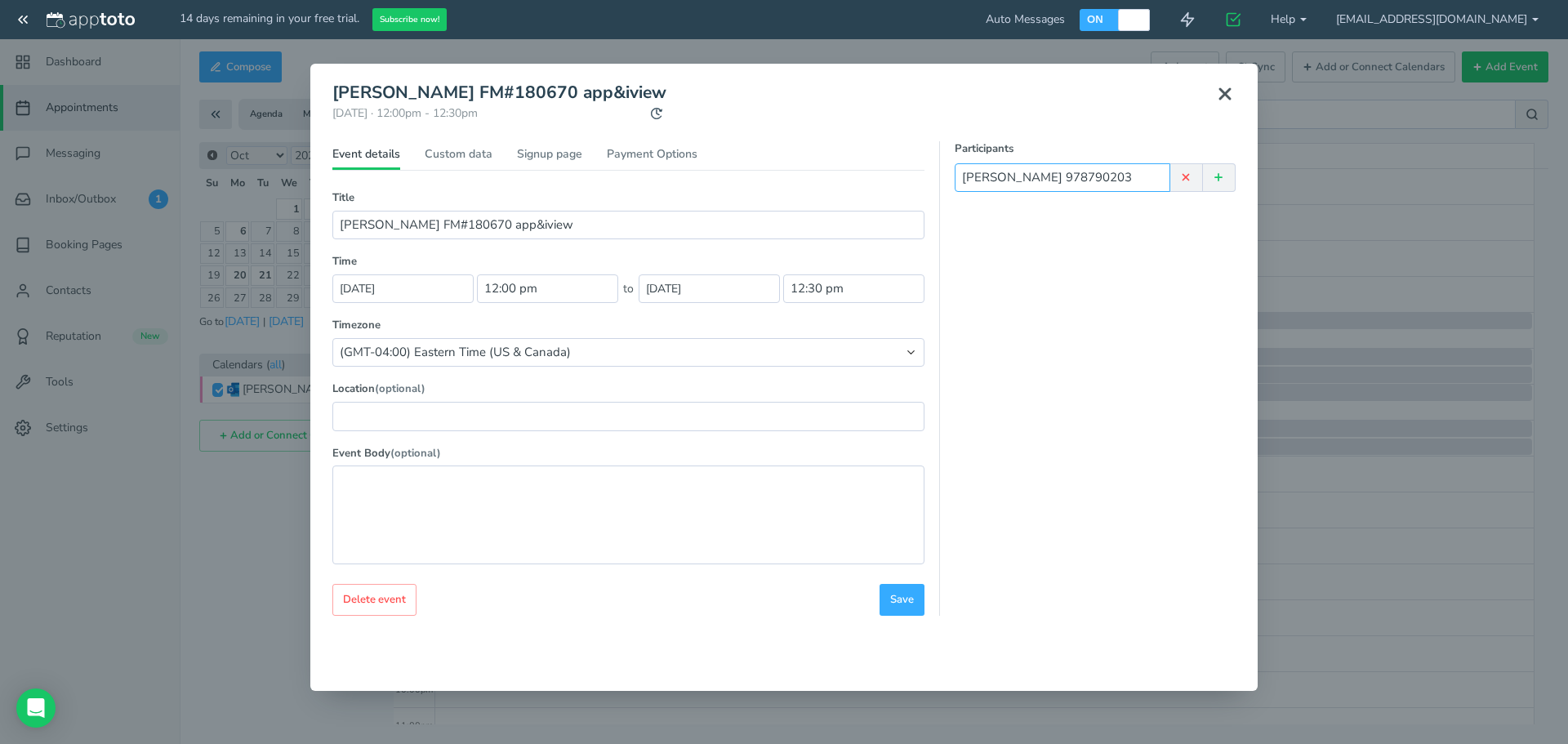
type input "[PERSON_NAME] 9787902036"
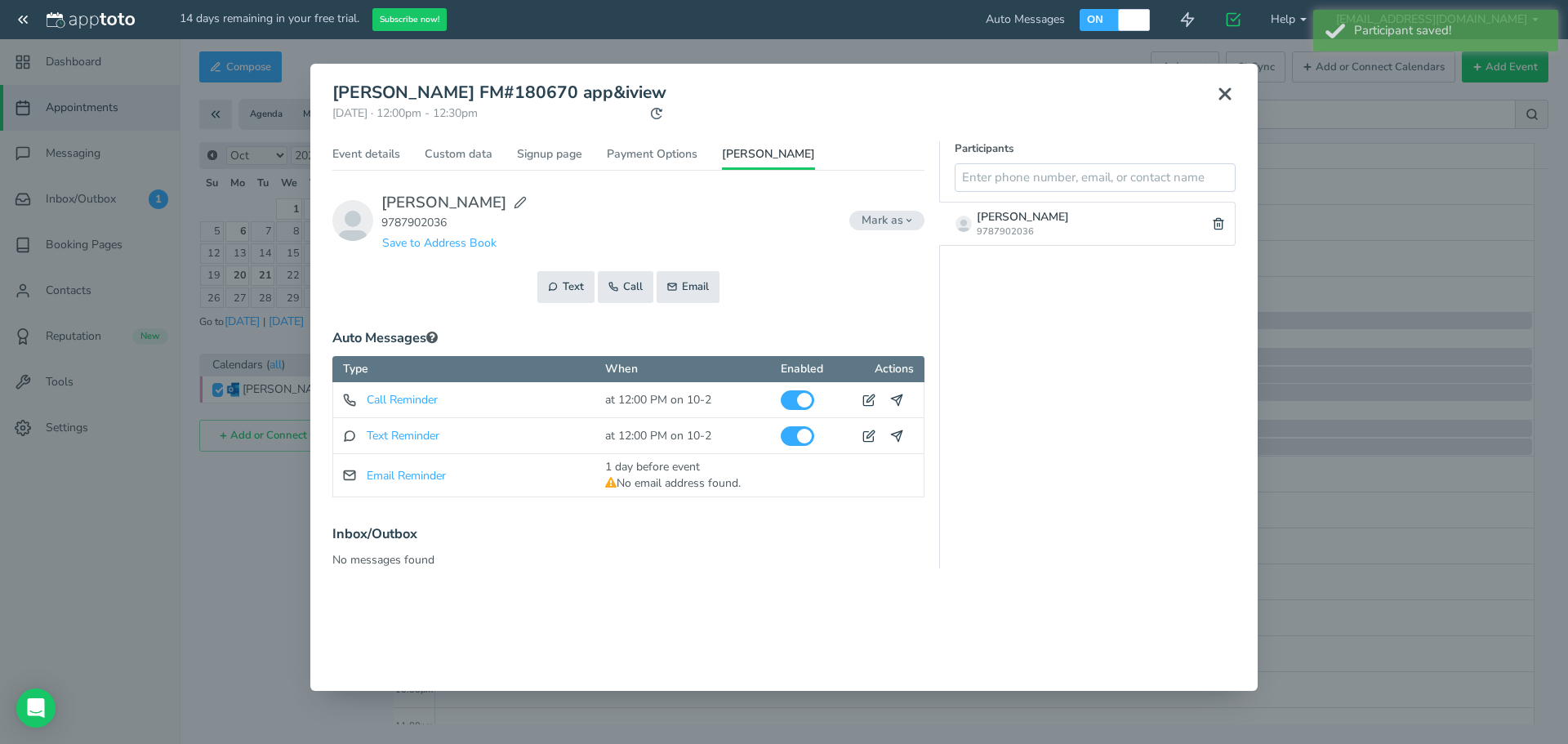
drag, startPoint x: 1239, startPoint y: 461, endPoint x: 1238, endPoint y: 444, distance: 17.0
click at [1241, 449] on div "[PERSON_NAME] FM#180670 app&iview [DATE] · 12:00pm - 12:30pm Public reschedule …" at bounding box center [783, 326] width 922 height 500
click at [1224, 98] on icon at bounding box center [1225, 94] width 20 height 20
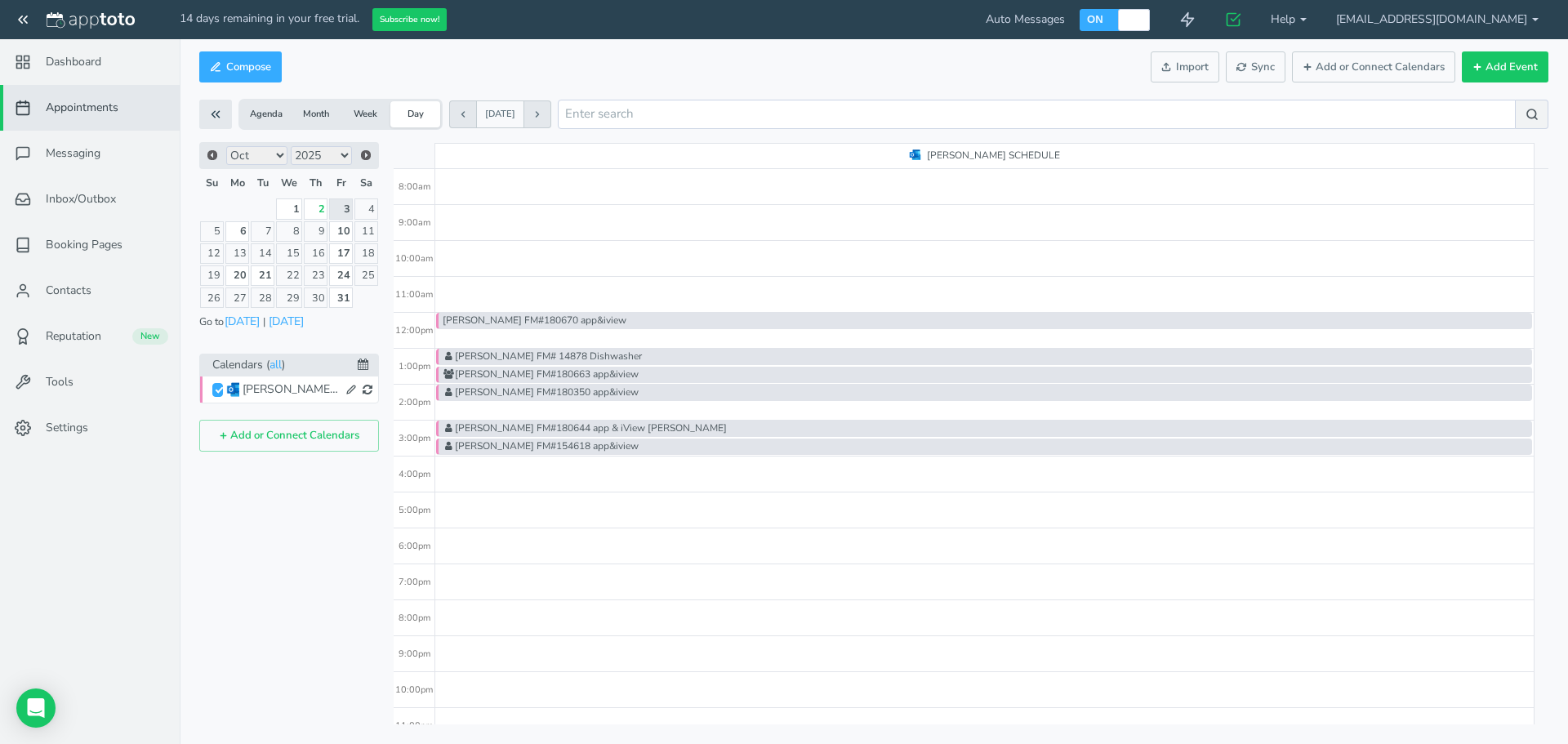
drag, startPoint x: 1255, startPoint y: 66, endPoint x: 1245, endPoint y: 88, distance: 24.2
click at [1255, 66] on span "Sync" at bounding box center [1255, 66] width 39 height 15
click at [311, 211] on link "2" at bounding box center [315, 208] width 23 height 21
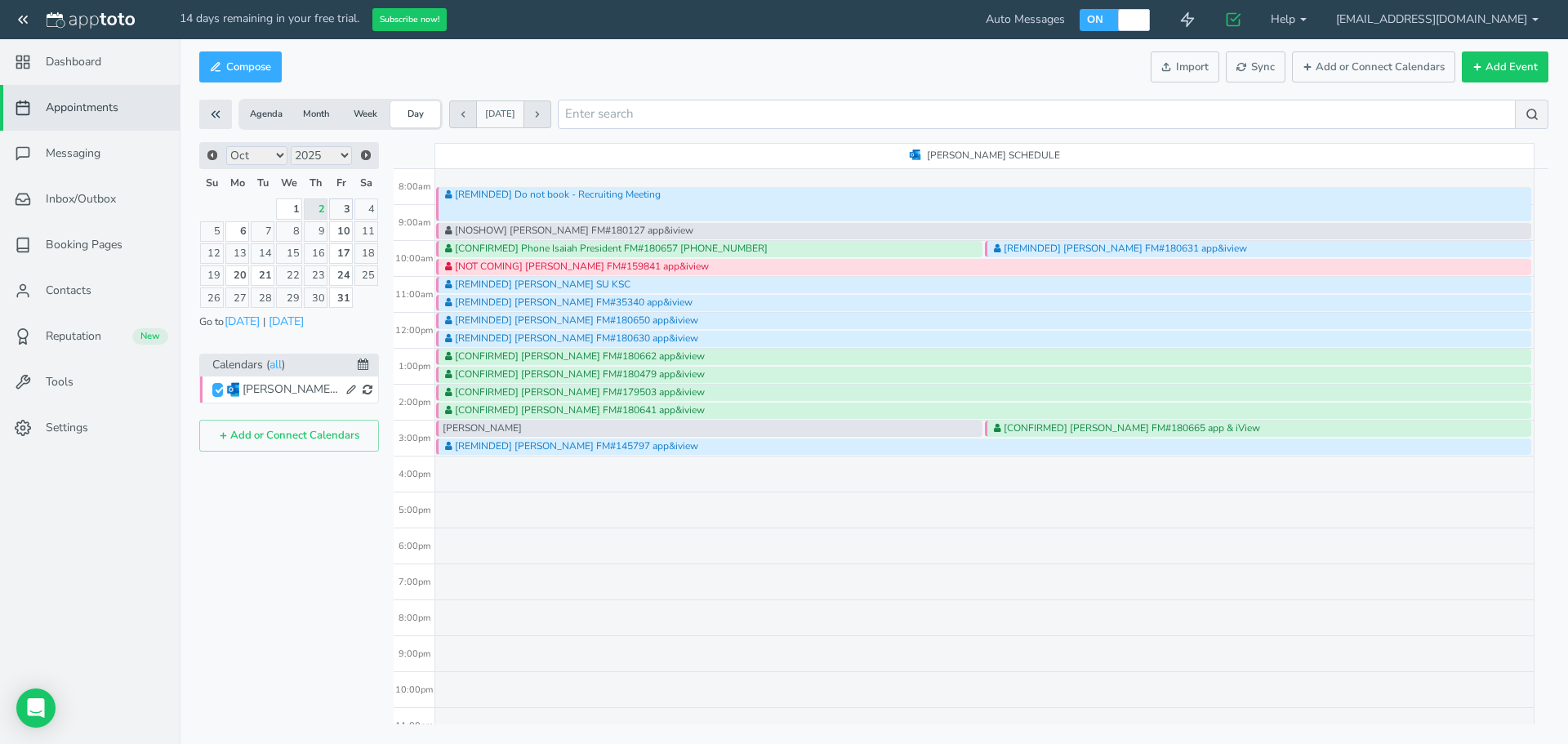
drag, startPoint x: 347, startPoint y: 209, endPoint x: 392, endPoint y: 244, distance: 57.0
click at [347, 209] on link "3" at bounding box center [340, 208] width 23 height 21
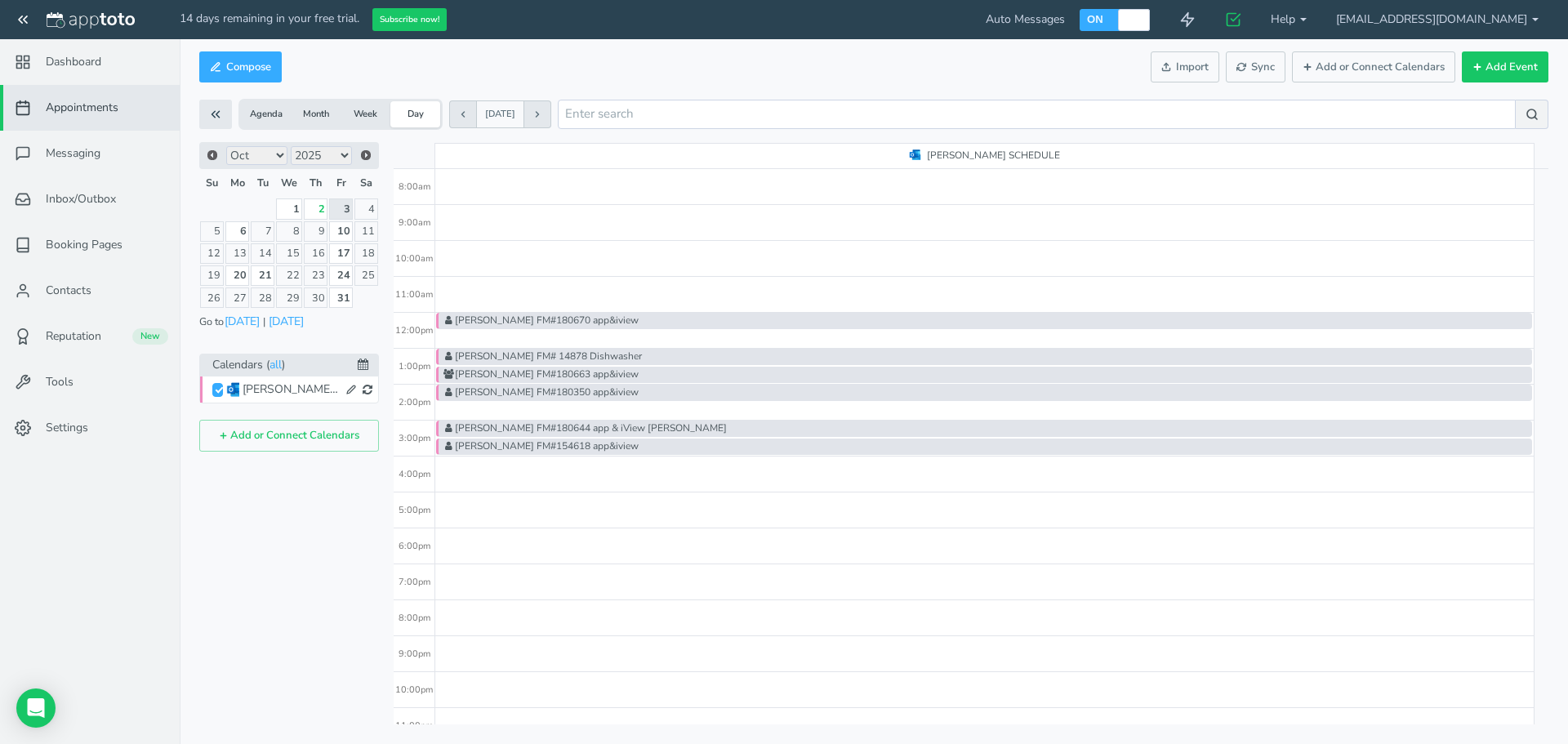
click at [474, 252] on div "[PERSON_NAME] FM#180670 app&iview [PERSON_NAME] FM# 14878 Dishwasher [PERSON_NA…" at bounding box center [985, 313] width 1099 height 863
click at [471, 248] on div "[PERSON_NAME] FM#180670 app&iview [PERSON_NAME] FM# 14878 Dishwasher [PERSON_NA…" at bounding box center [985, 313] width 1099 height 863
type input "10:15am"
type input "10:30am"
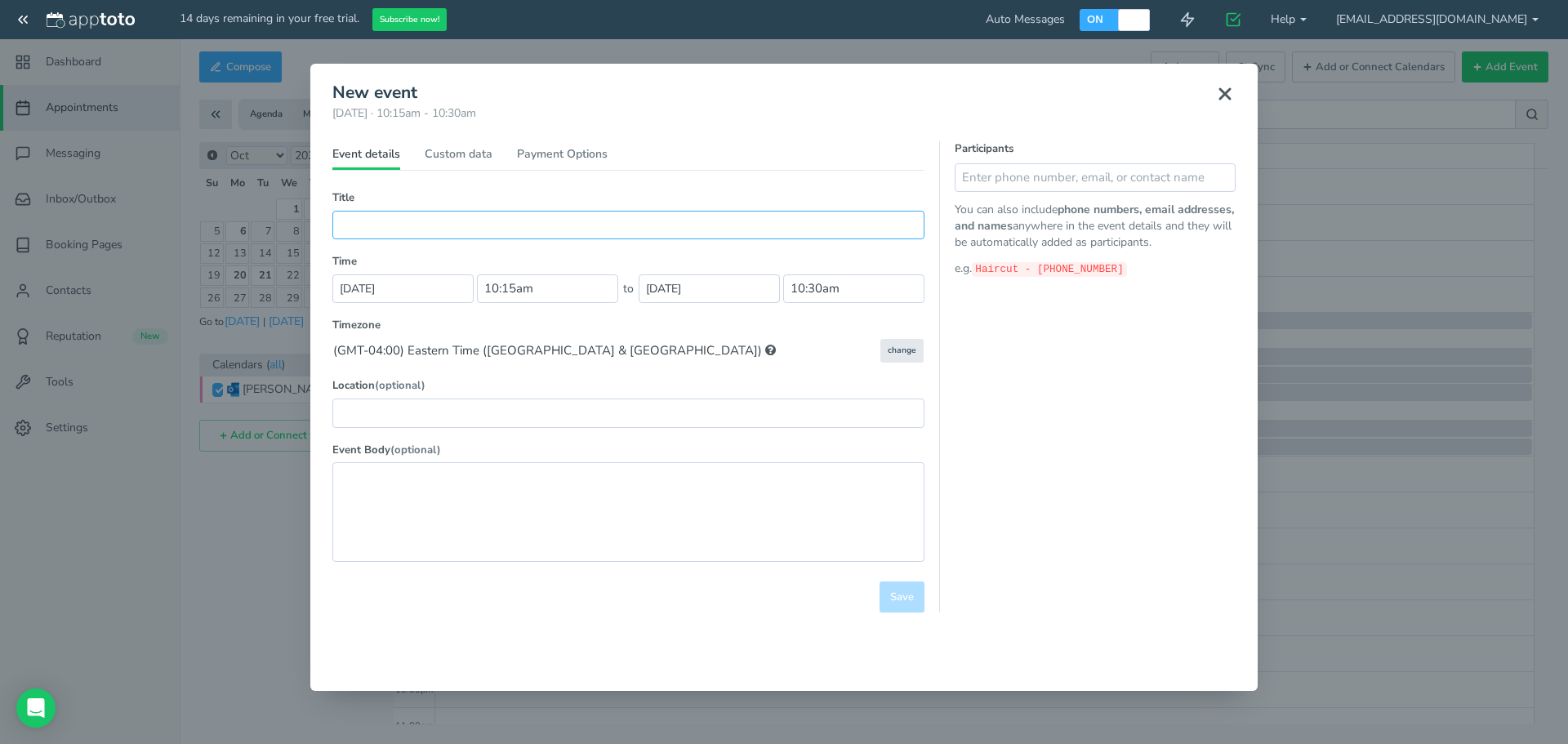
click at [449, 238] on input "text" at bounding box center [628, 226] width 592 height 29
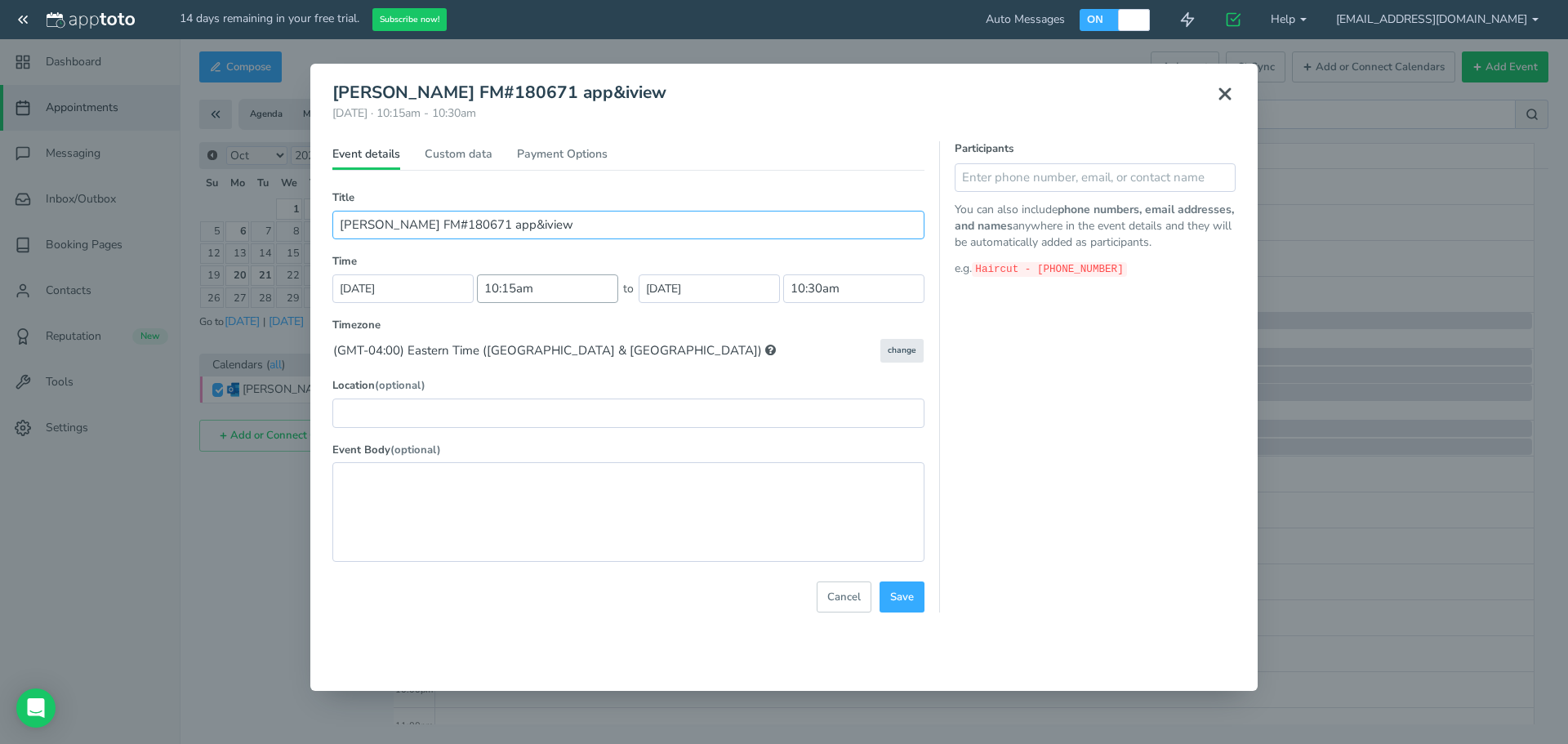
type input "[PERSON_NAME] FM#180671 app&iview"
click at [537, 289] on input "10:15am" at bounding box center [547, 288] width 141 height 29
click at [505, 381] on li "10:00 am" at bounding box center [514, 379] width 72 height 13
type input "10:00 am"
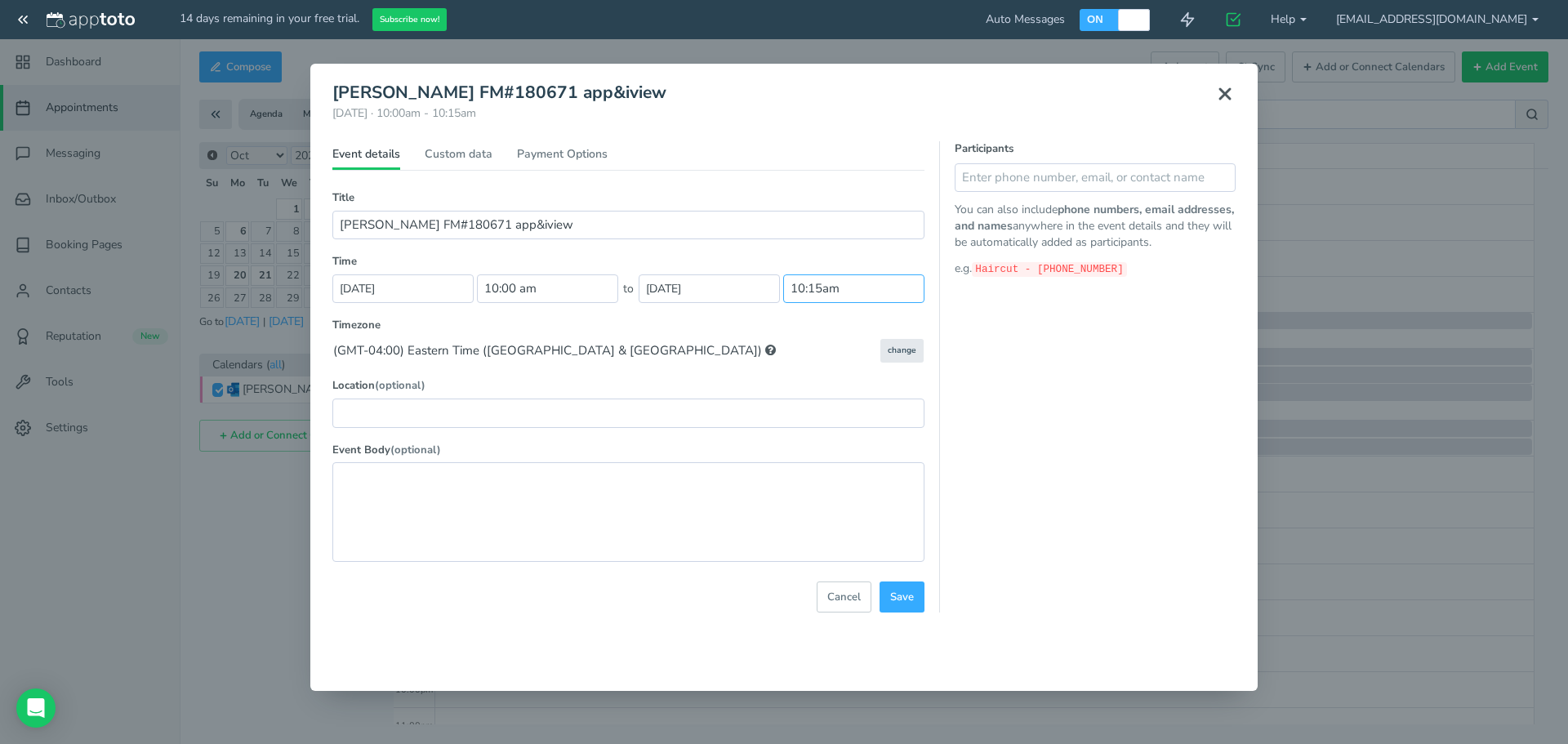
click at [840, 288] on input "10:15am" at bounding box center [853, 288] width 141 height 29
click at [810, 323] on li "10:30 am" at bounding box center [820, 323] width 72 height 13
type input "10:30 am"
click at [906, 603] on span "Save" at bounding box center [902, 597] width 23 height 15
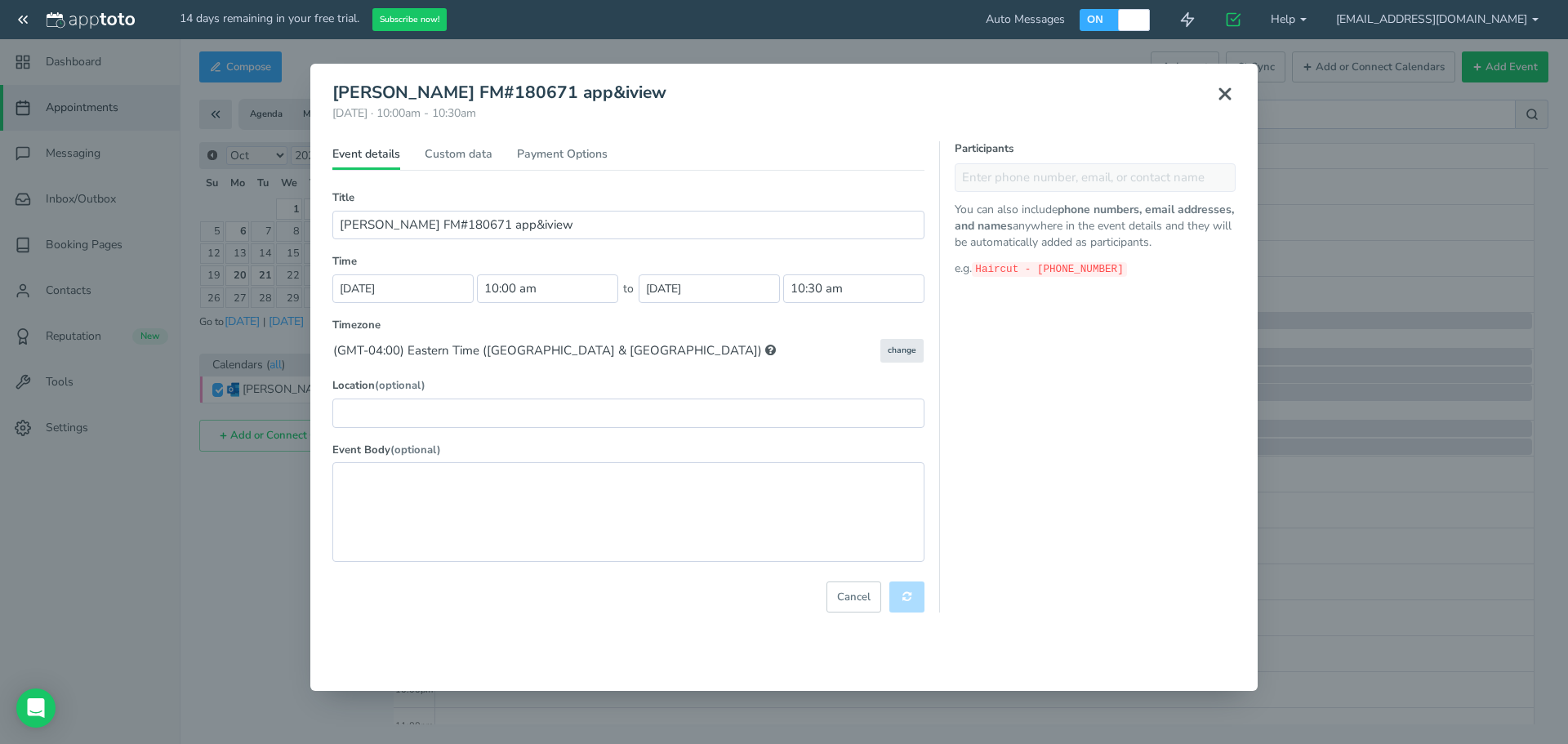
select select "string:America/New_York"
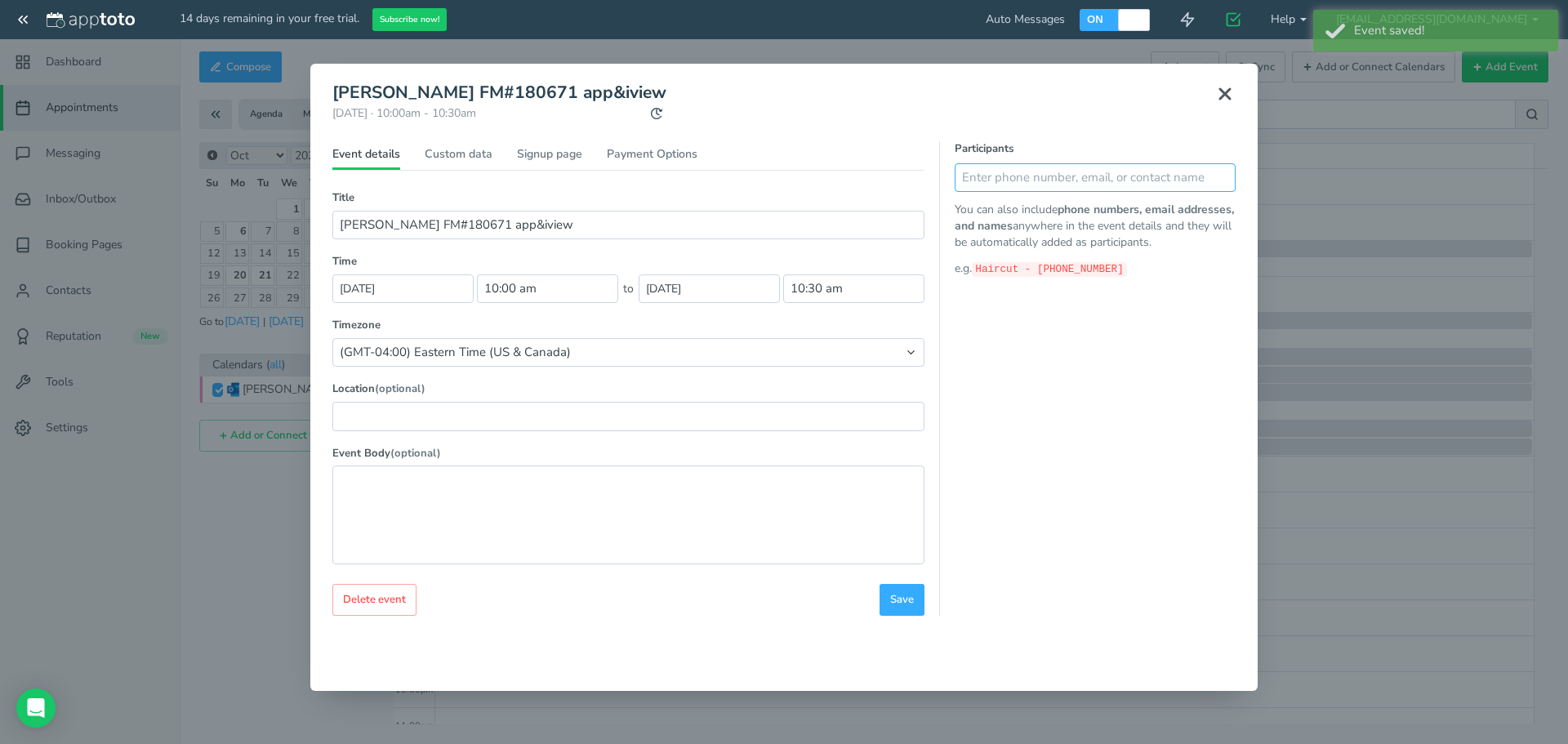
click at [990, 178] on input "text" at bounding box center [1095, 178] width 281 height 29
type input "m"
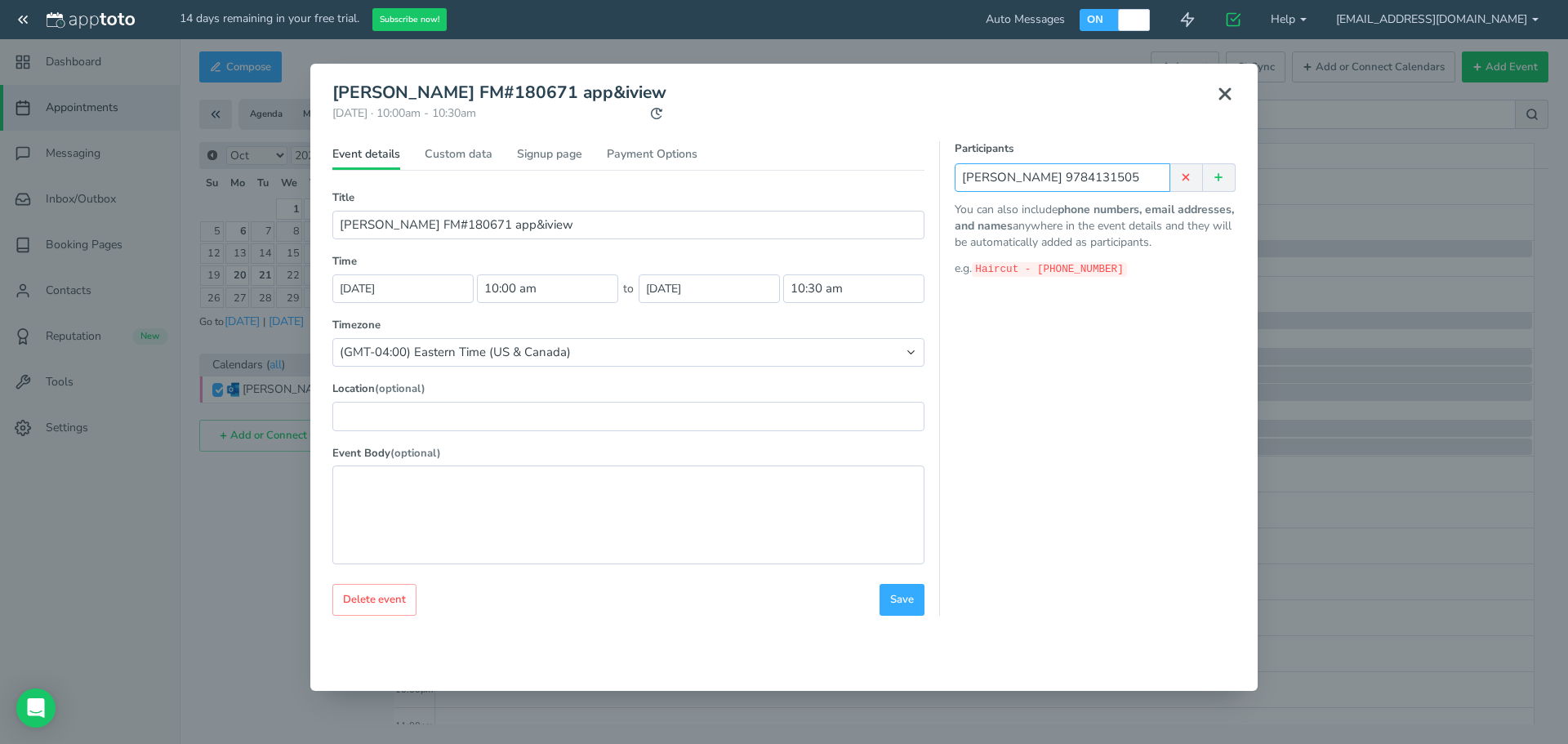
type input "[PERSON_NAME] 9784131505"
click at [1226, 177] on button at bounding box center [1219, 178] width 32 height 29
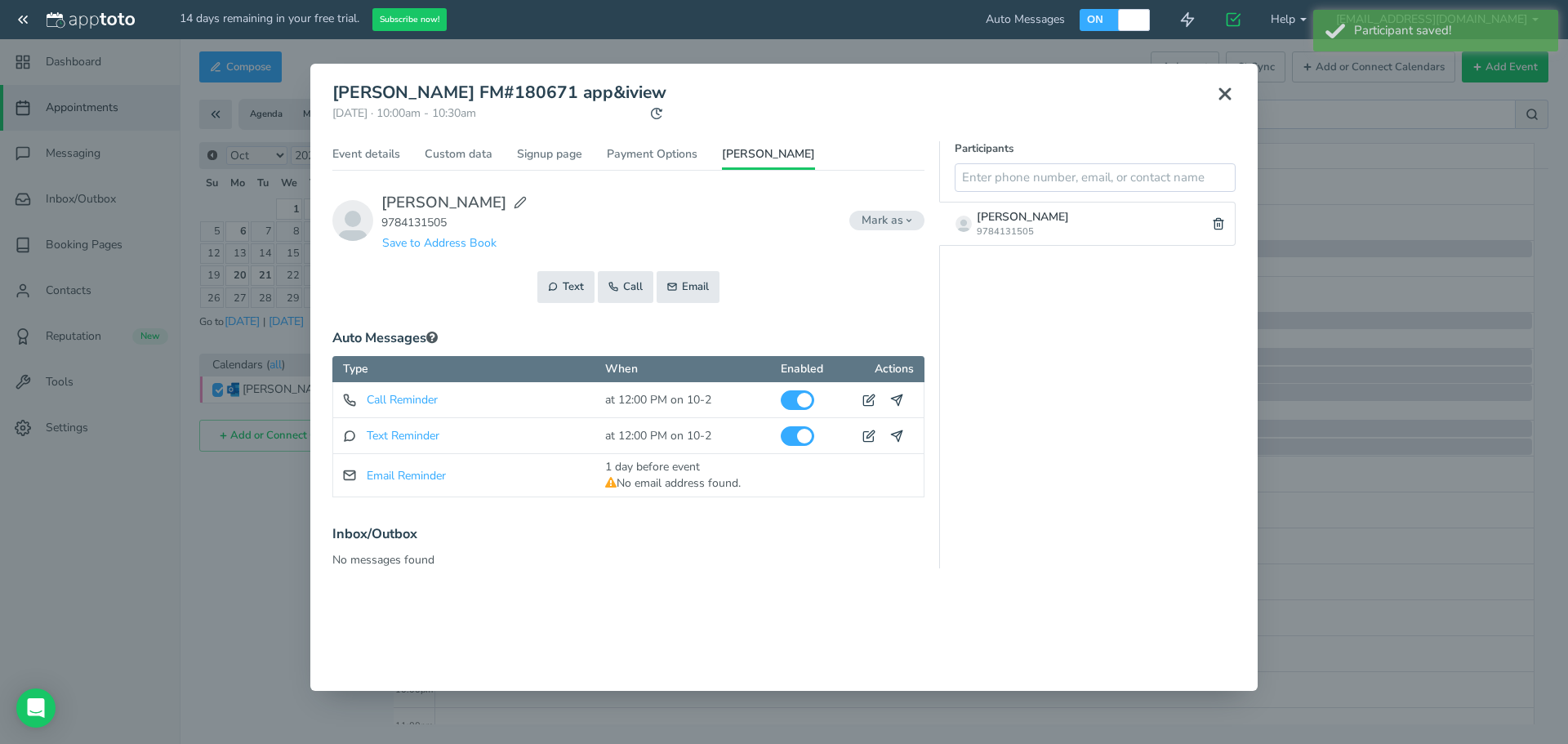
click at [1236, 102] on button at bounding box center [1224, 94] width 40 height 36
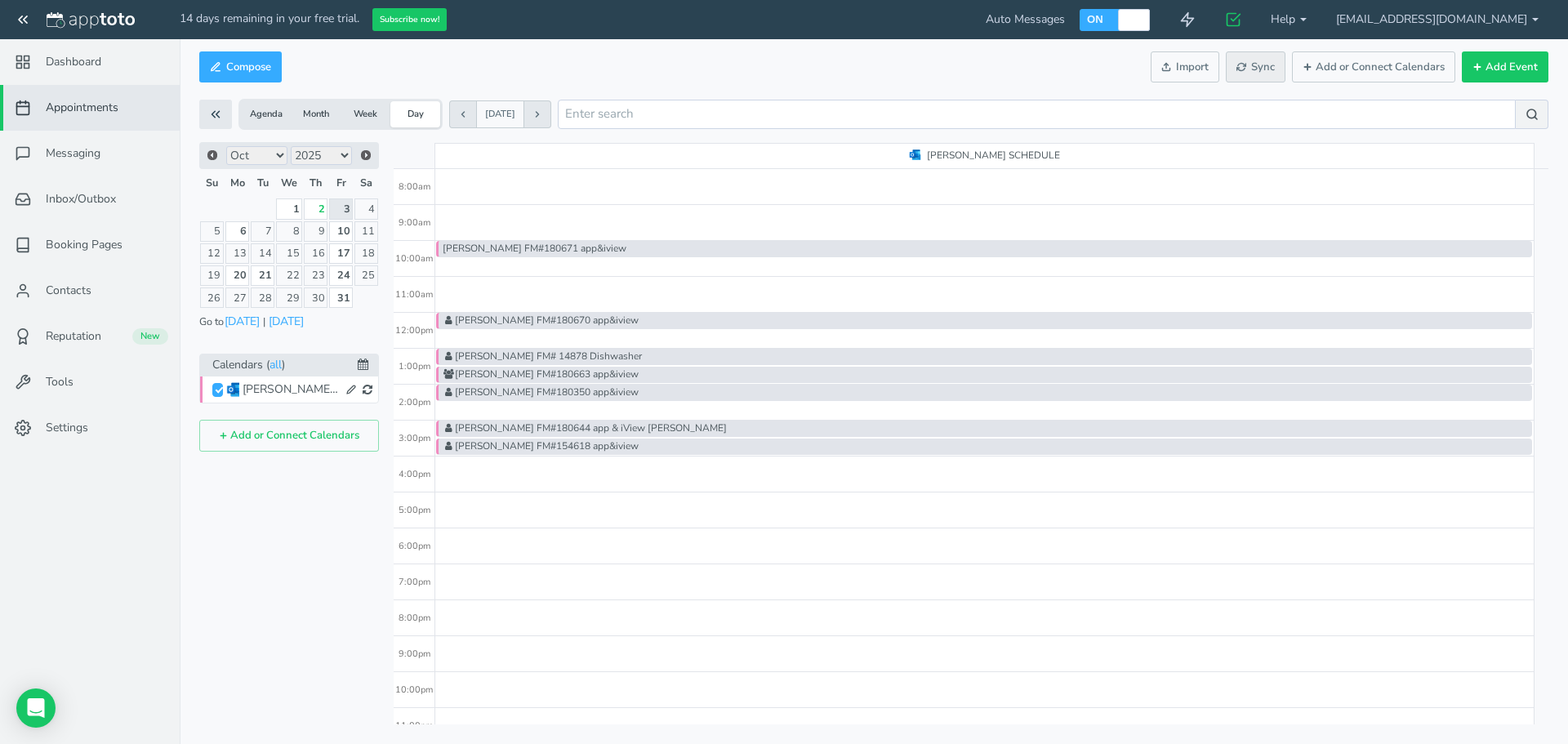
click at [1254, 81] on button "Sync" at bounding box center [1255, 66] width 59 height 31
click at [314, 213] on link "2" at bounding box center [315, 208] width 23 height 21
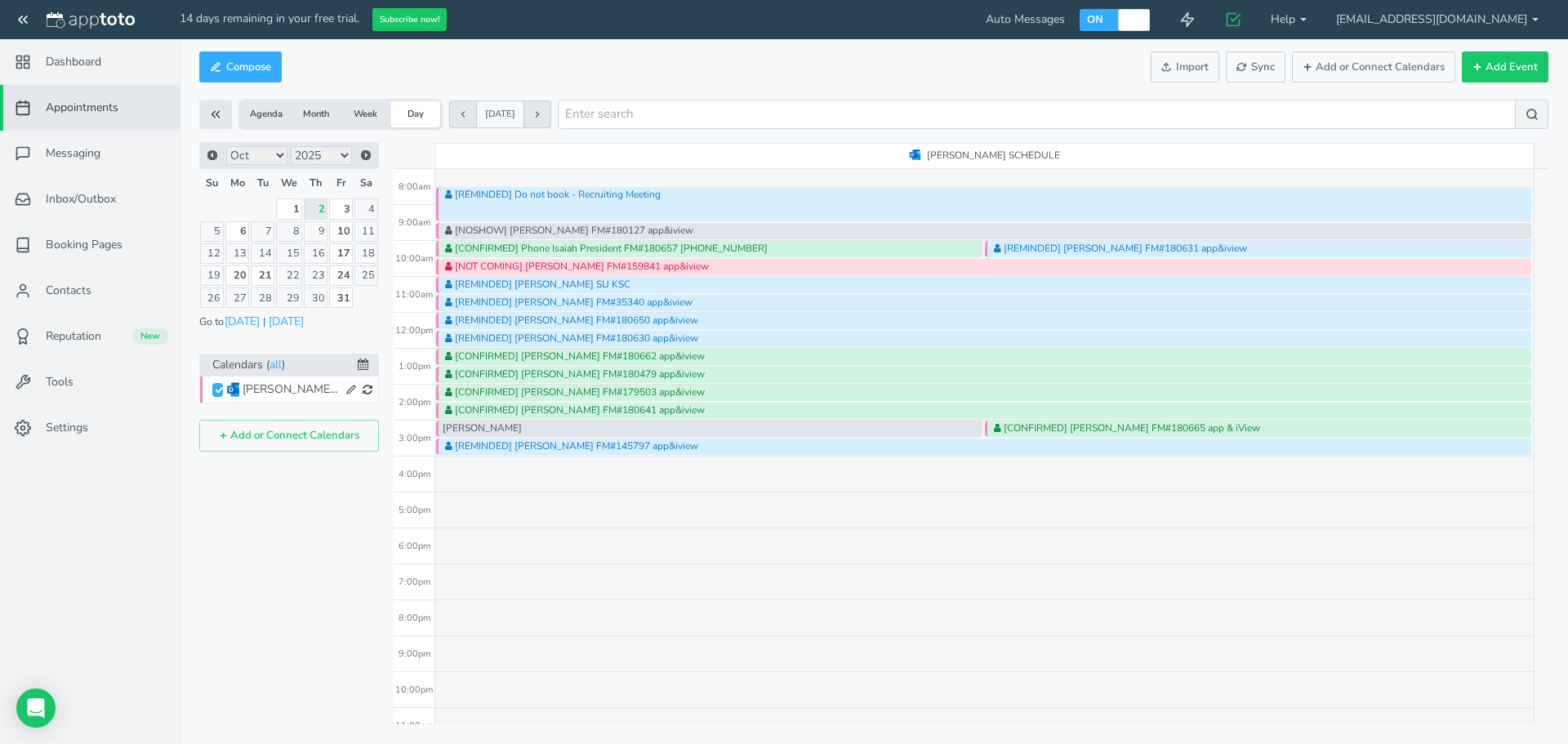
click at [1064, 244] on div "[REMINDED] [PERSON_NAME] FM#180631 app&iview" at bounding box center [1258, 249] width 546 height 16
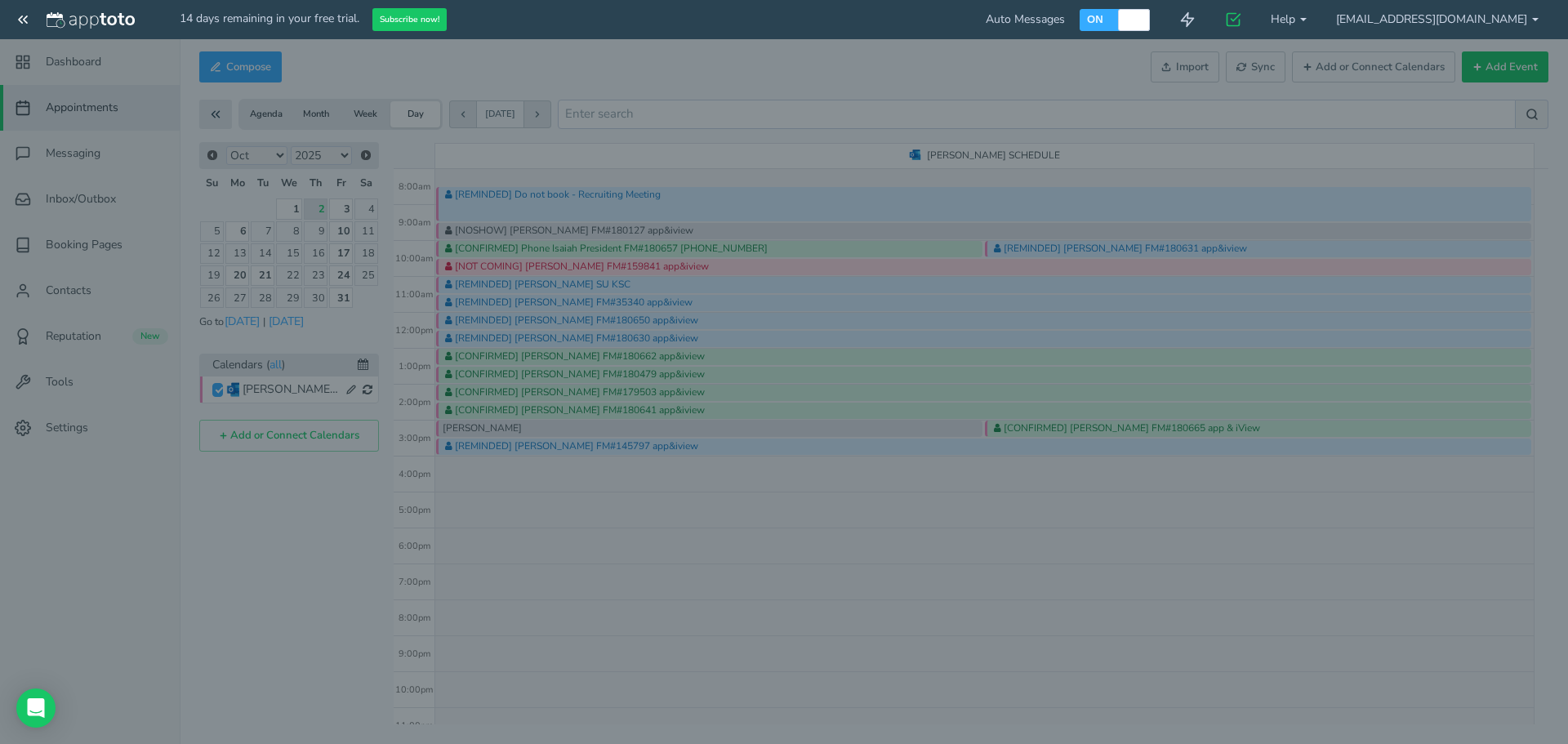
click at [1063, 244] on div at bounding box center [784, 372] width 1568 height 744
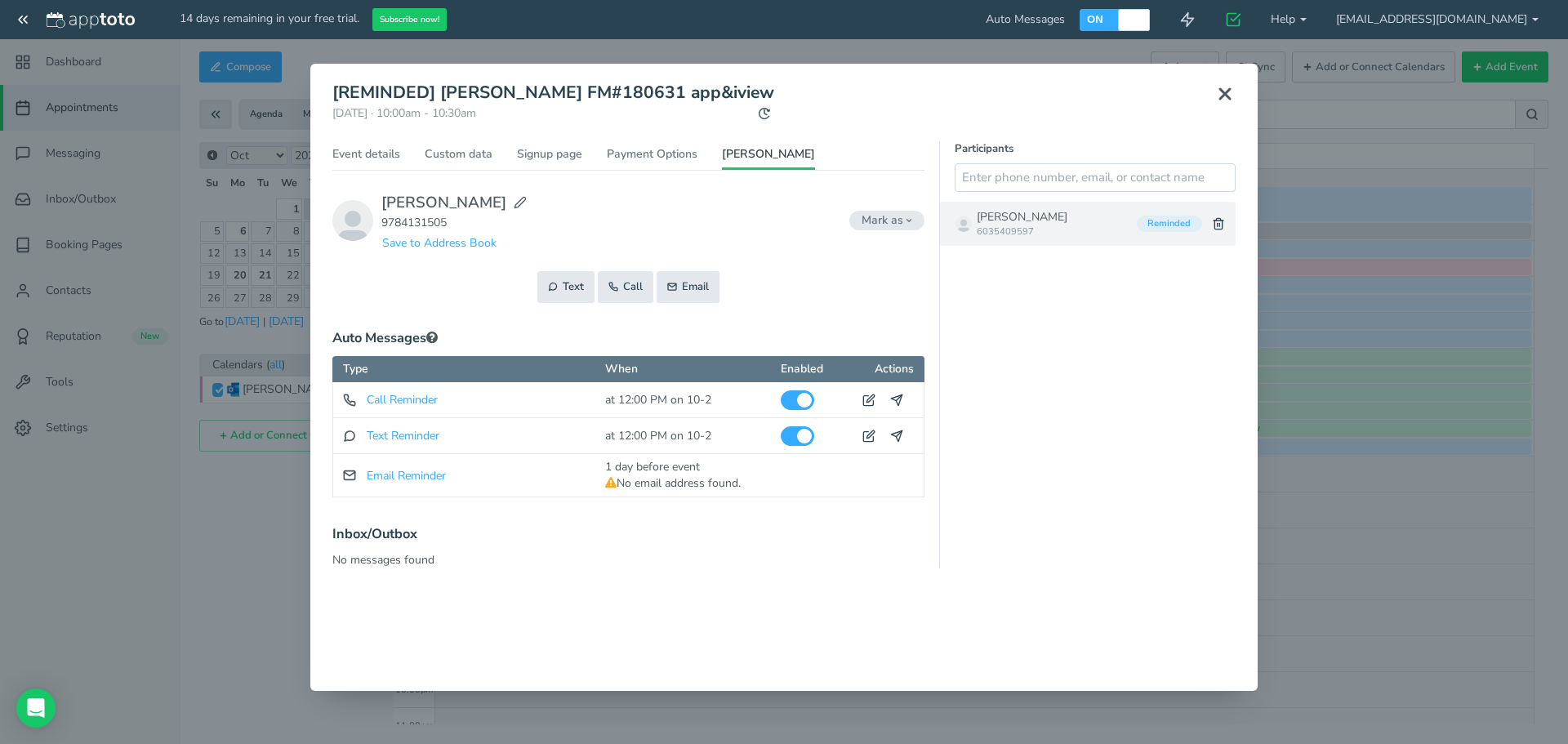
type input "[REMINDED] [PERSON_NAME] FM#180631 app&iview"
type input "[DATE]"
type input "10:00am"
type input "[DATE]"
type input "10:30am"
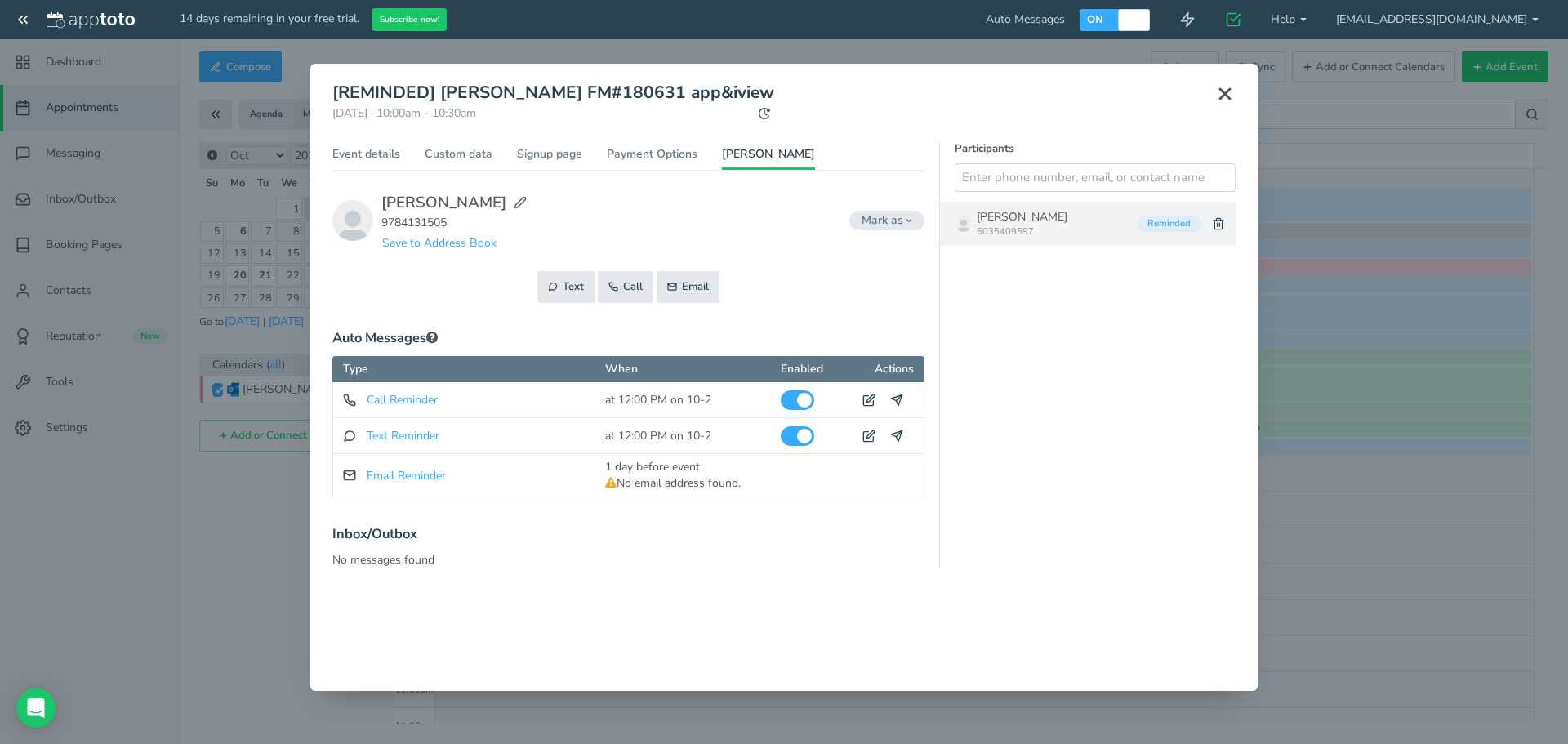
type textarea "---------------- APPTOTO FOOTER ---------------------- Link: [URL][DOMAIN_NAME]…"
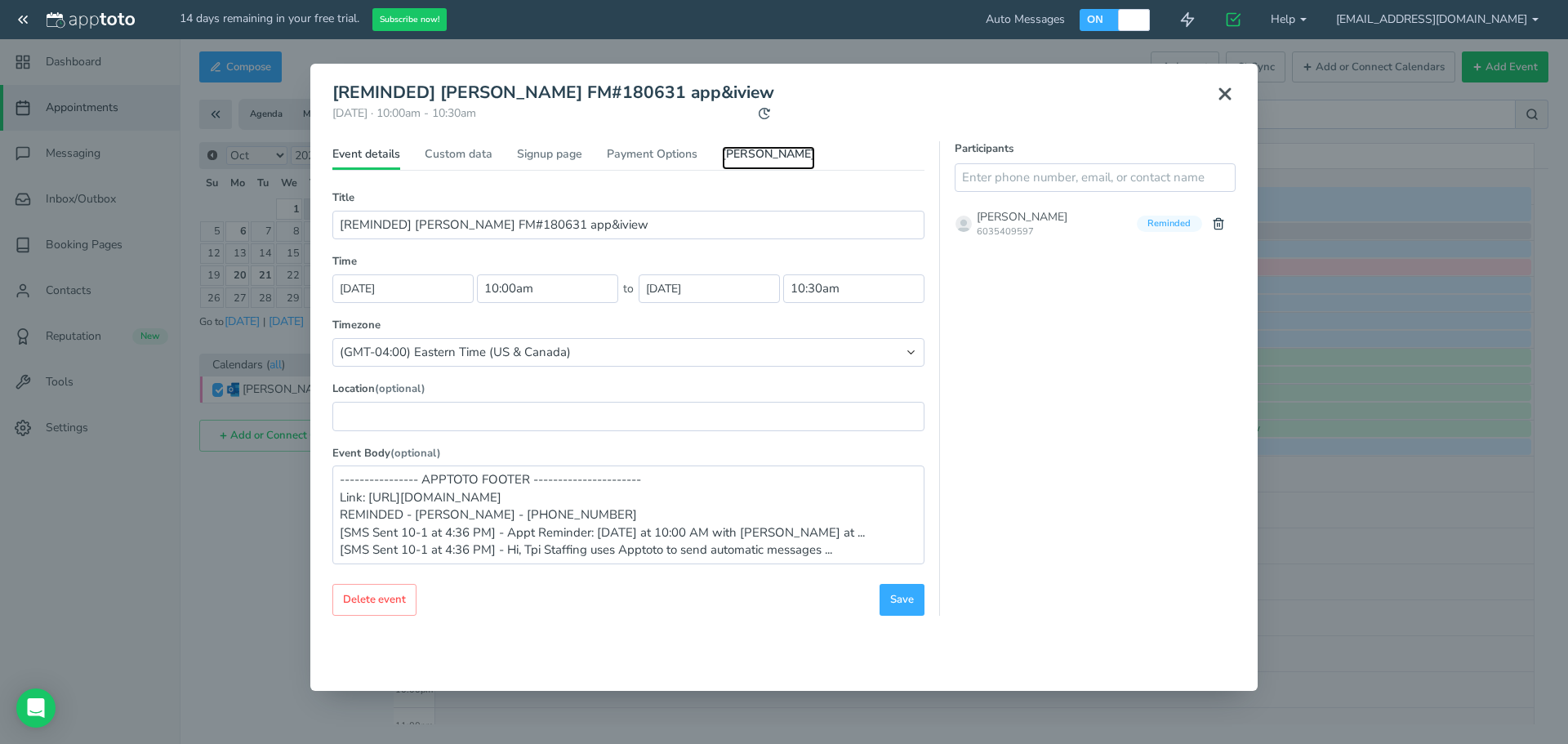
click at [737, 157] on link "[PERSON_NAME]" at bounding box center [769, 158] width 93 height 23
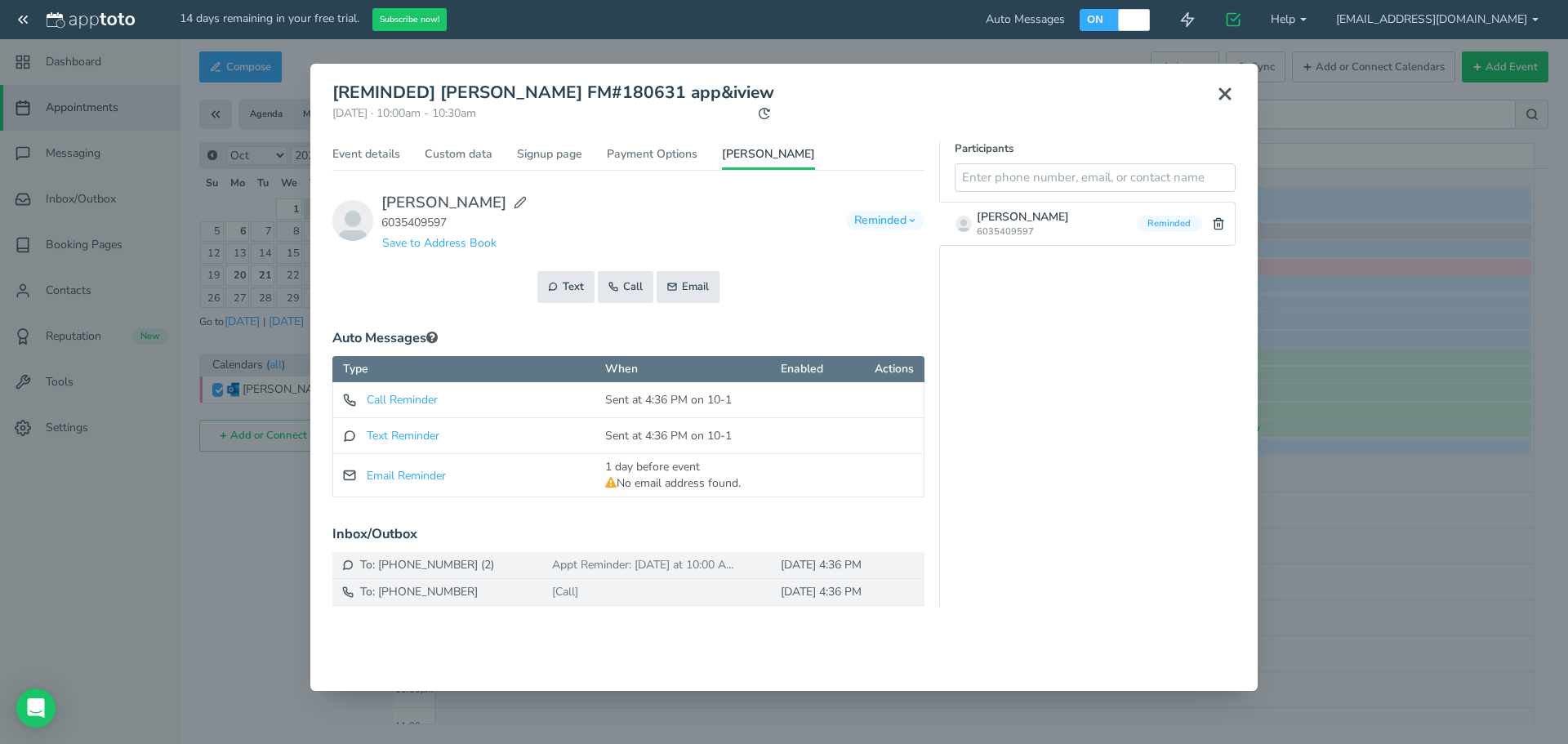
click at [908, 221] on icon "button" at bounding box center [912, 220] width 8 height 8
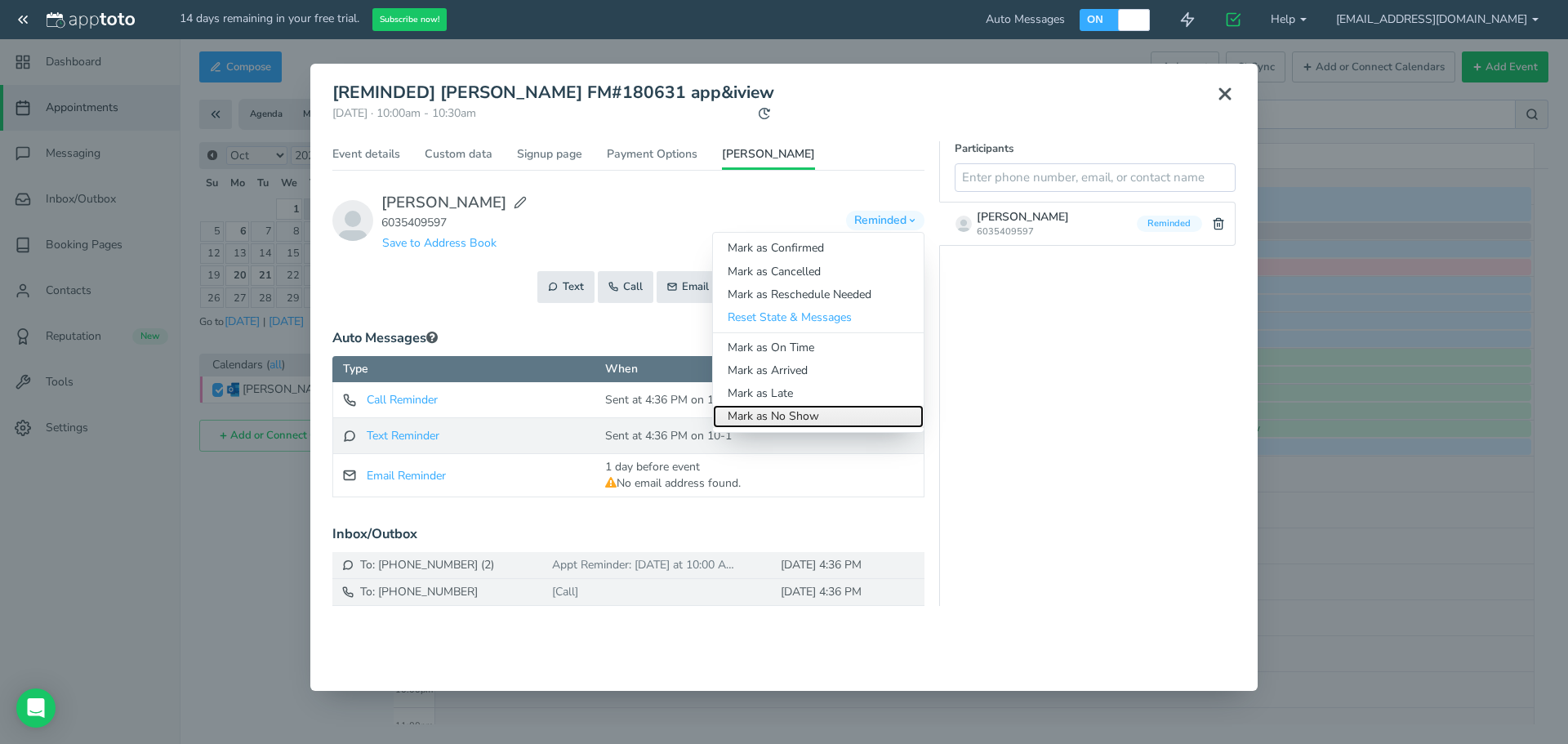
click at [780, 419] on link "Mark as No Show" at bounding box center [818, 416] width 211 height 22
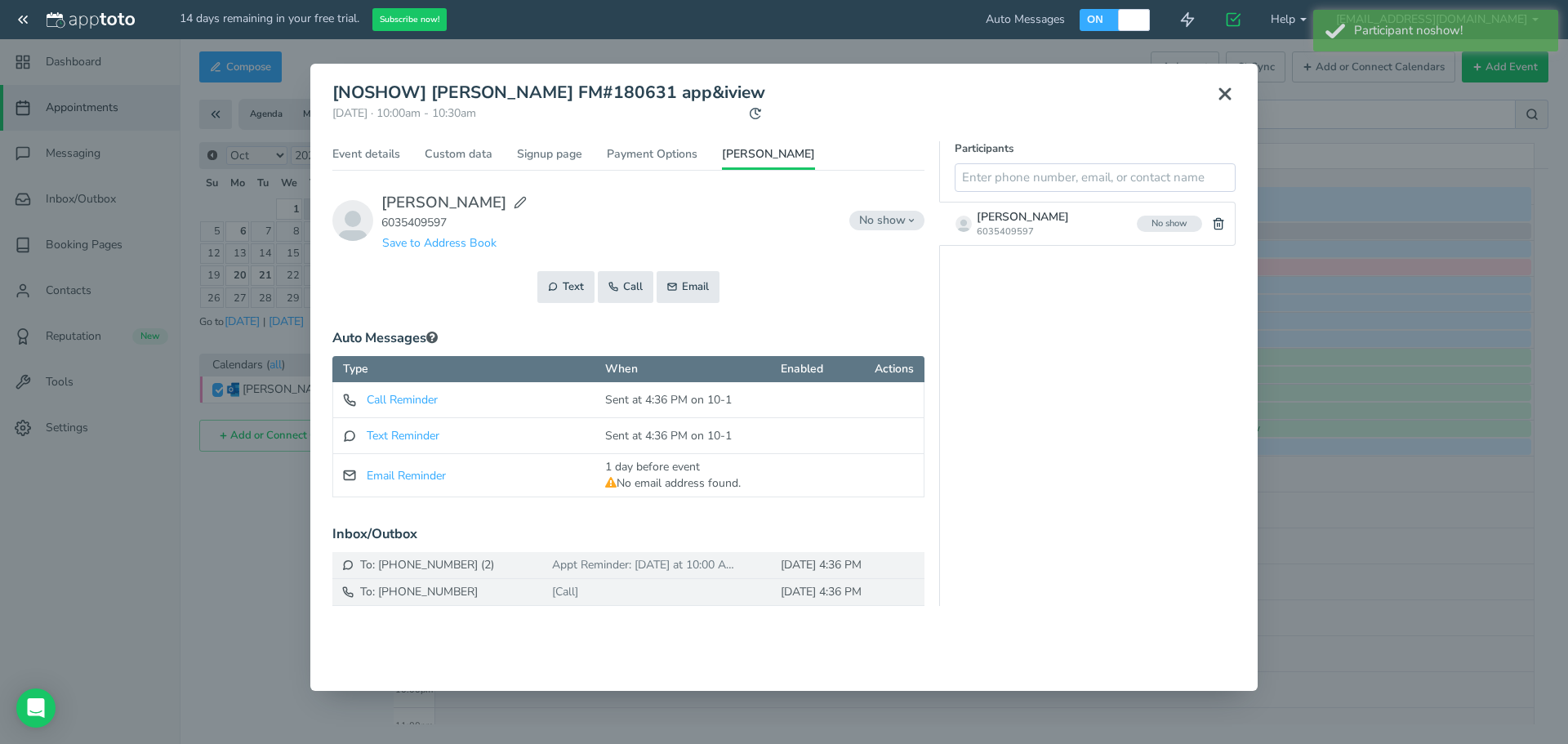
click at [1227, 92] on use at bounding box center [1224, 93] width 10 height 10
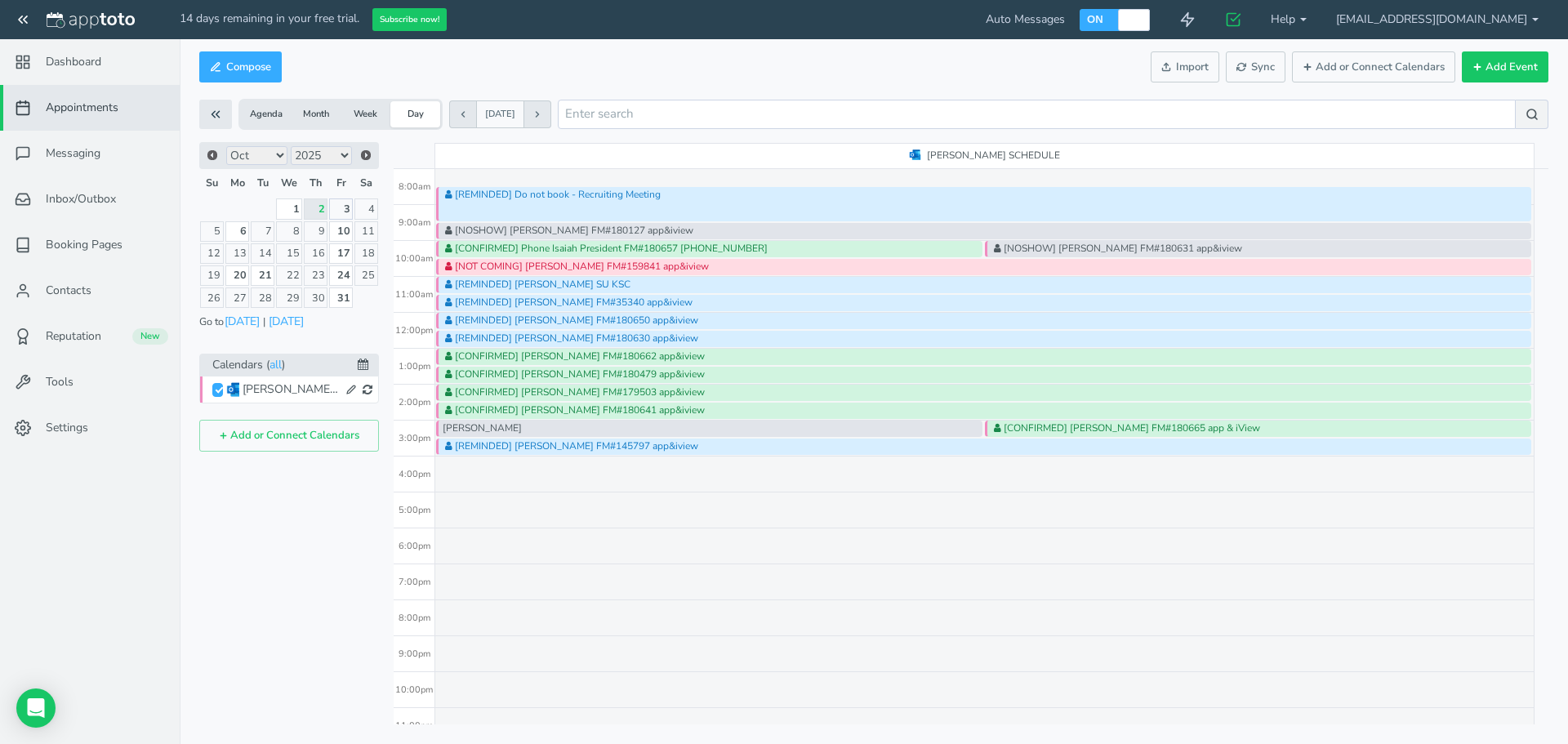
click at [348, 211] on link "3" at bounding box center [340, 208] width 23 height 21
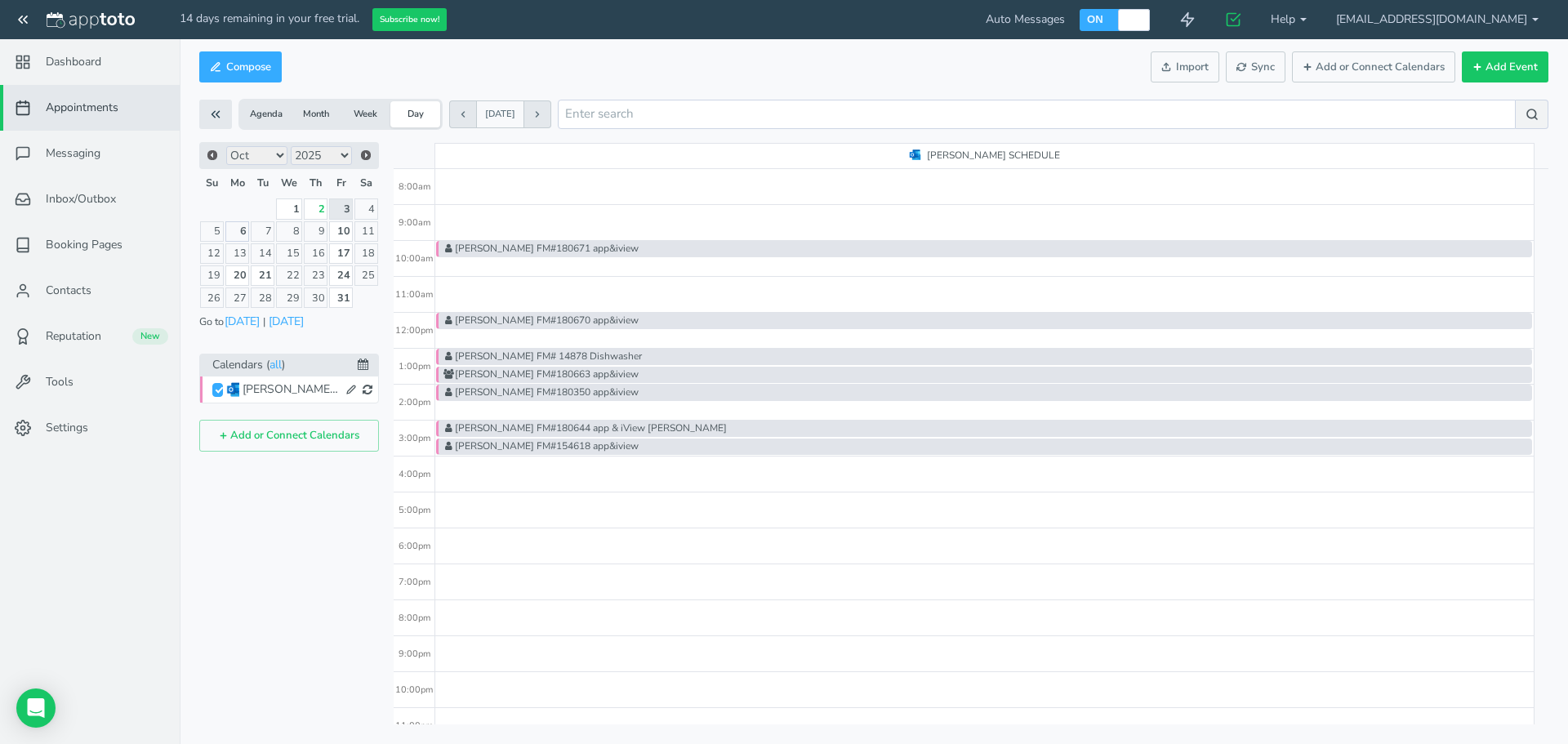
click at [242, 235] on link "6" at bounding box center [237, 231] width 24 height 21
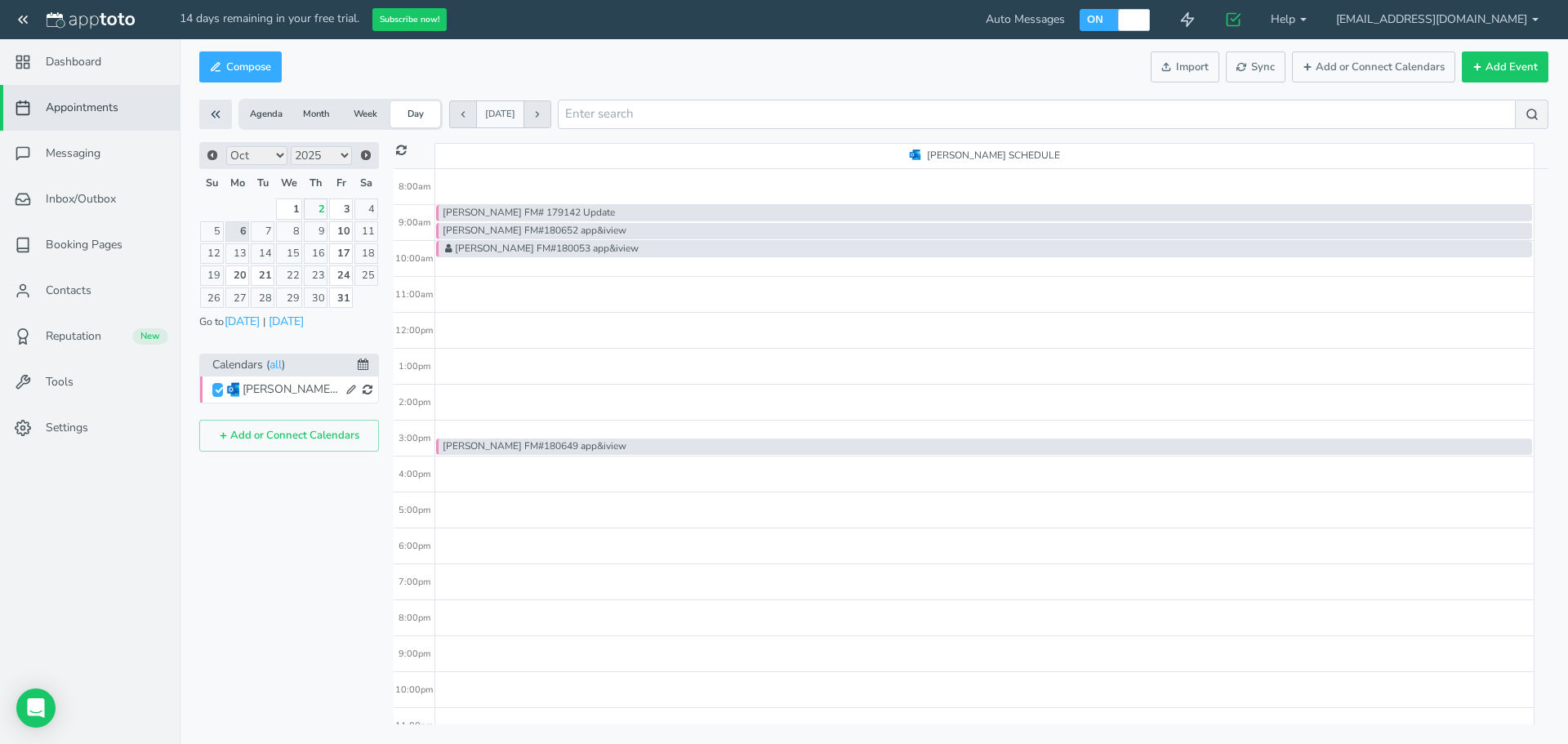
click at [320, 211] on link "2" at bounding box center [315, 208] width 23 height 21
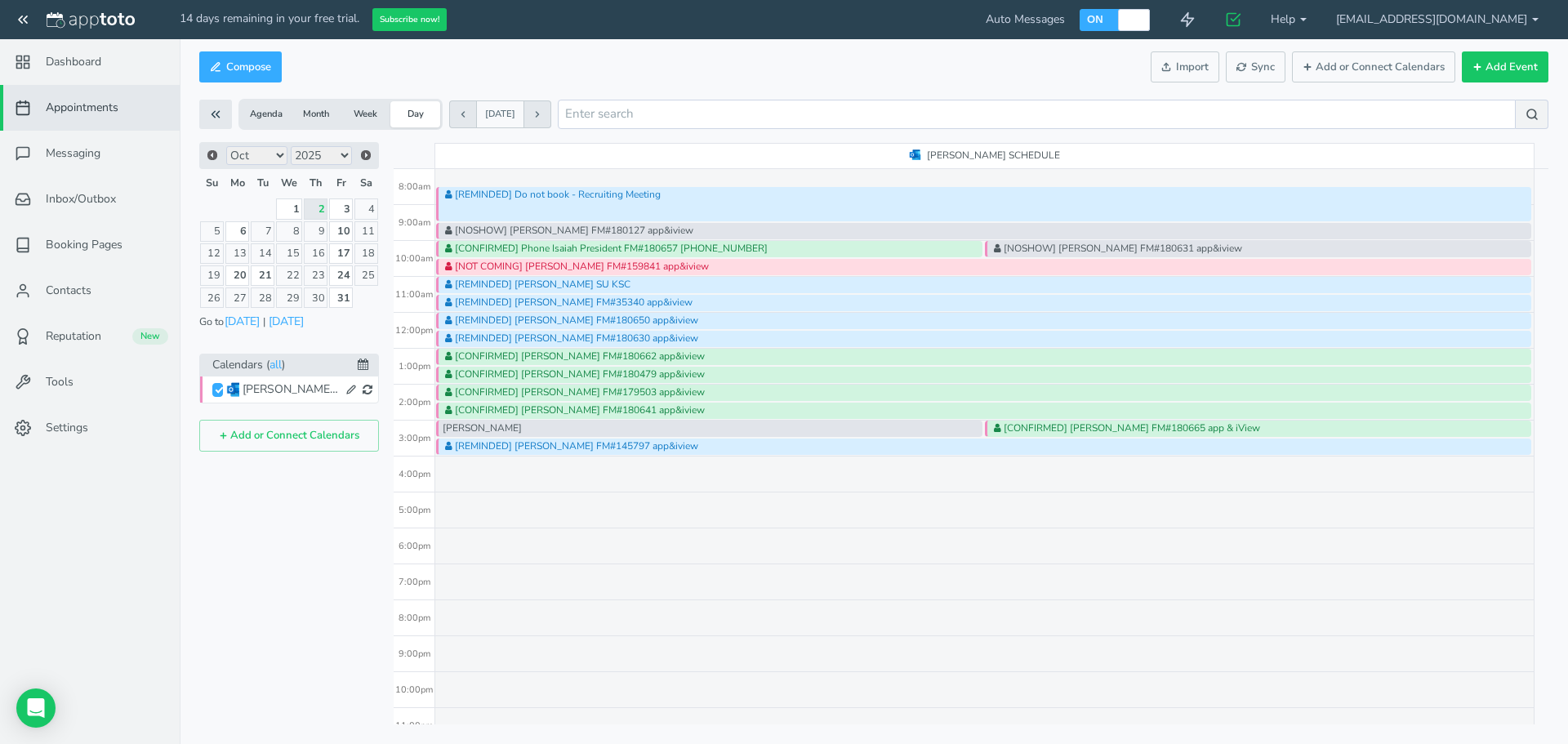
click at [859, 589] on div "[REMINDED] Do not book - Recruiting Meeting [NOSHOW] [PERSON_NAME] FM#180127 ap…" at bounding box center [985, 313] width 1099 height 863
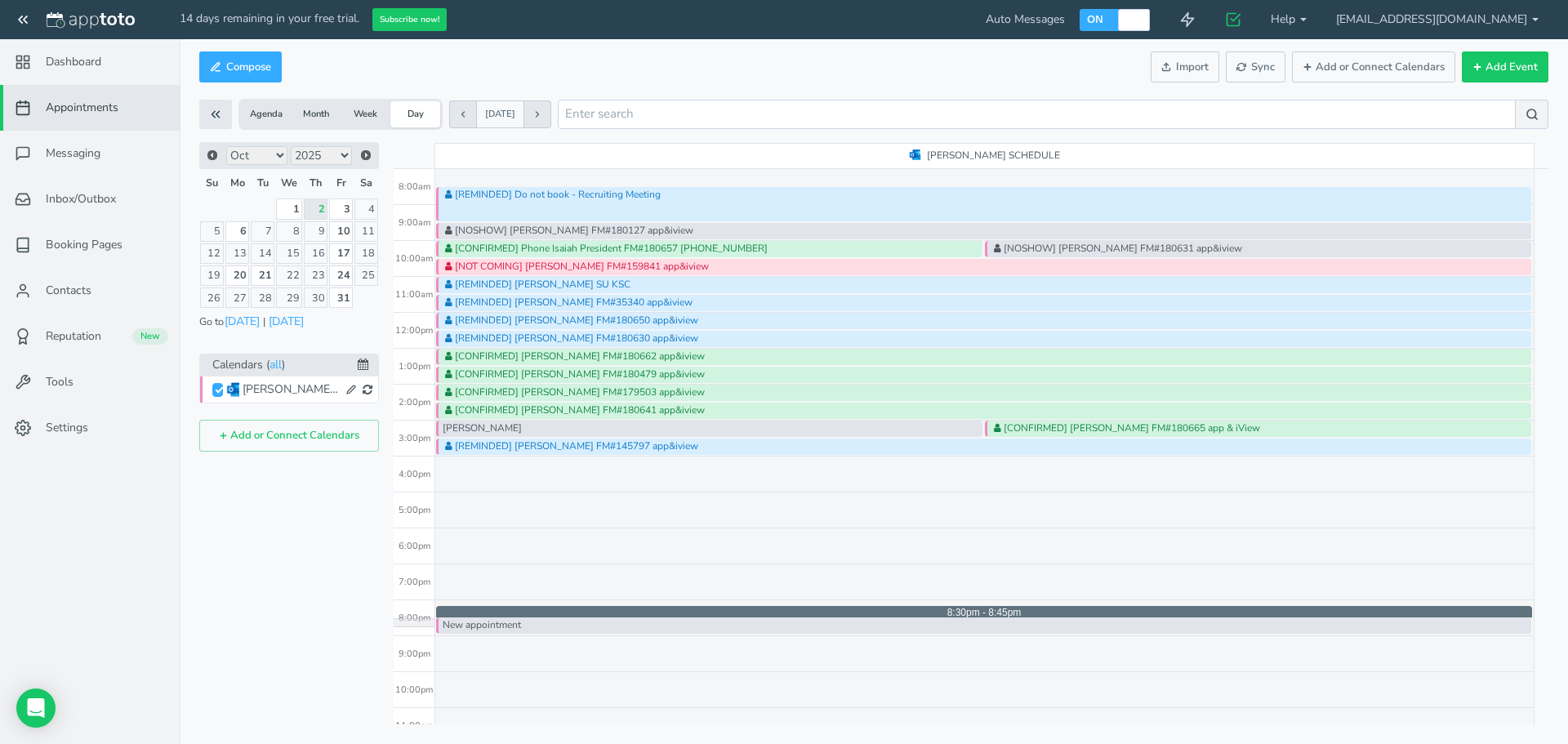
type input "8:30pm"
type input "8:45pm"
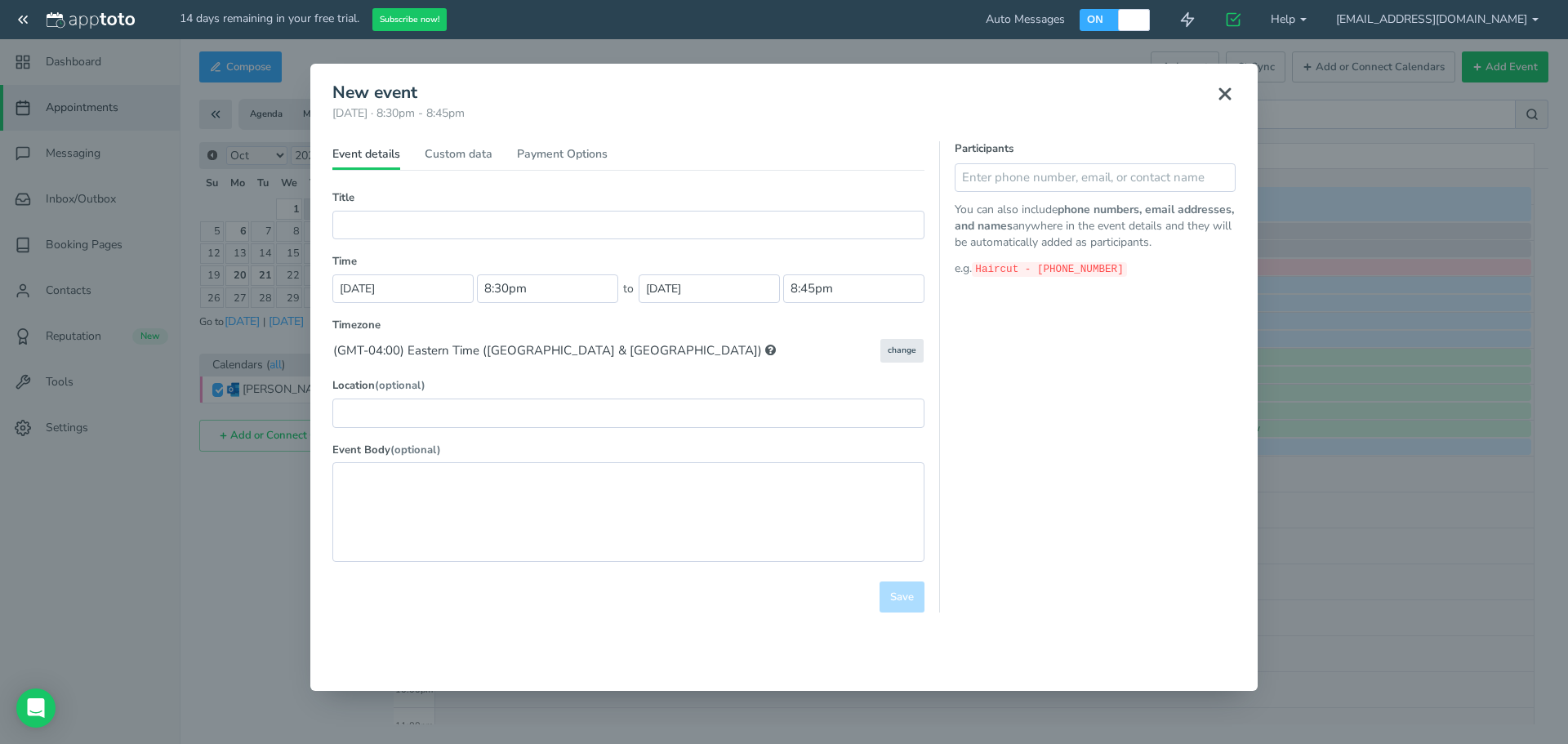
click at [1140, 420] on div "Participants You can also include phone numbers, email addresses, and names any…" at bounding box center [1088, 376] width 296 height 472
